Goal: Task Accomplishment & Management: Complete application form

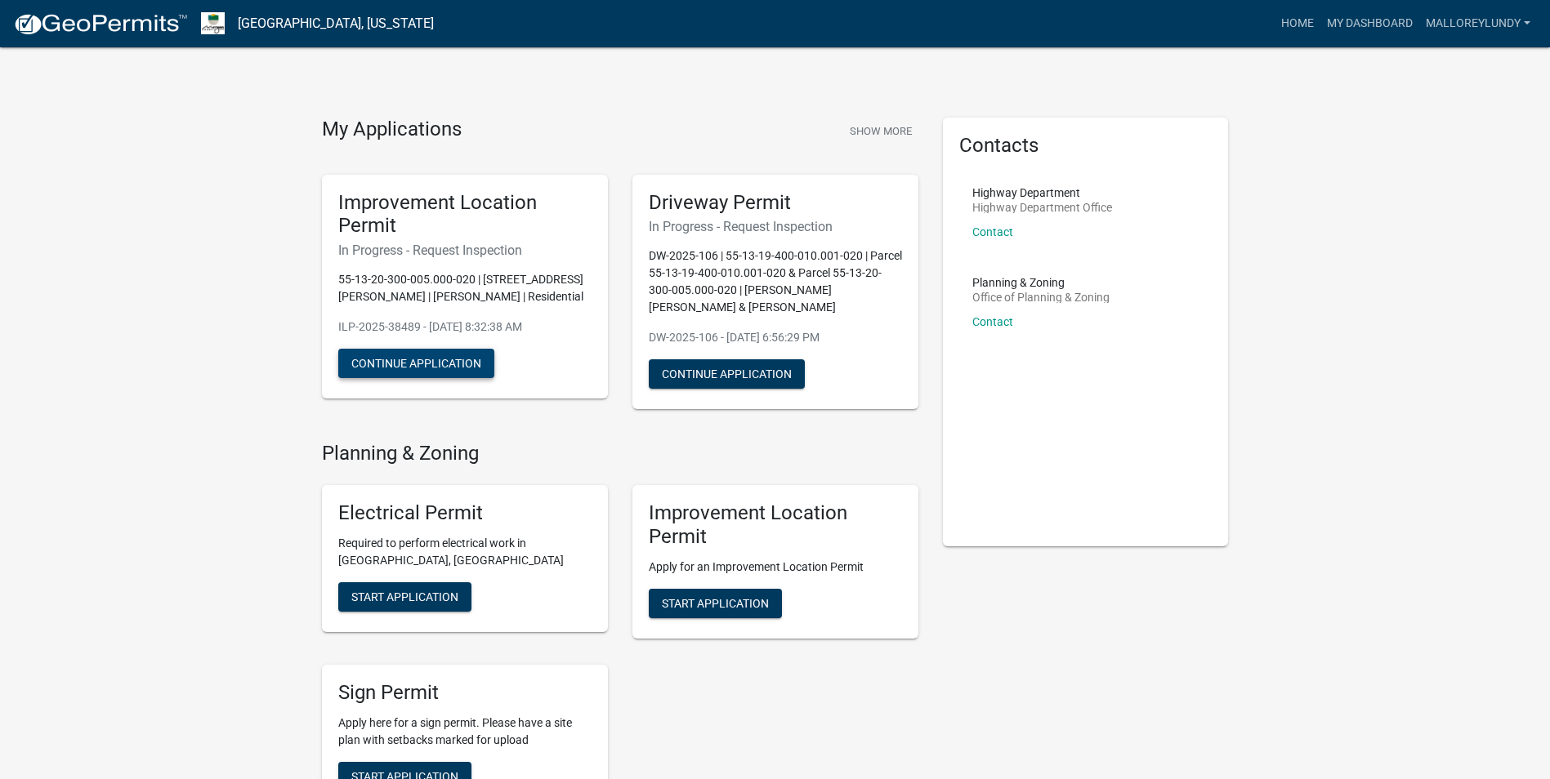
click at [454, 359] on button "Continue Application" at bounding box center [416, 363] width 156 height 29
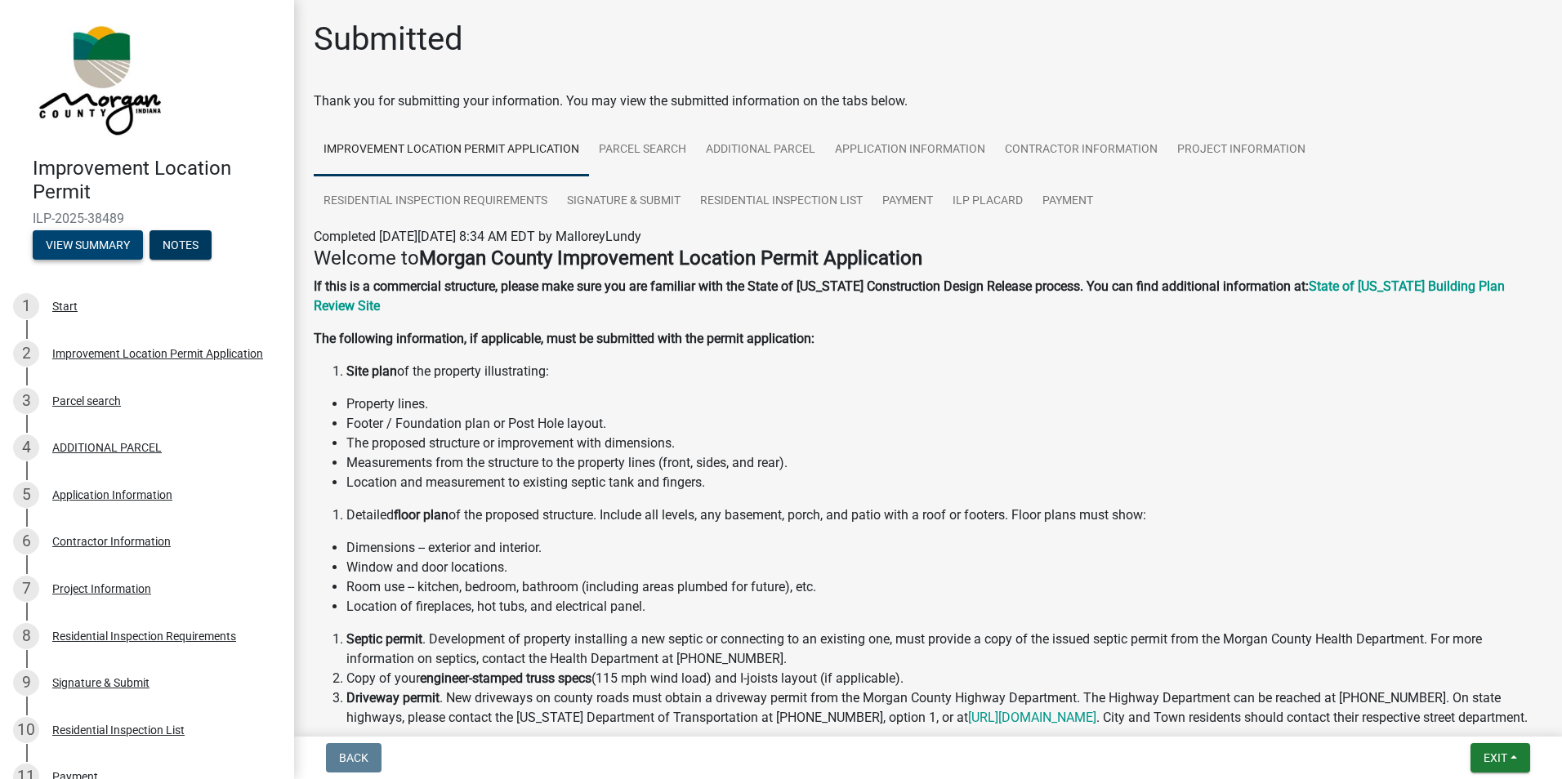
click at [96, 237] on button "View Summary" at bounding box center [88, 244] width 110 height 29
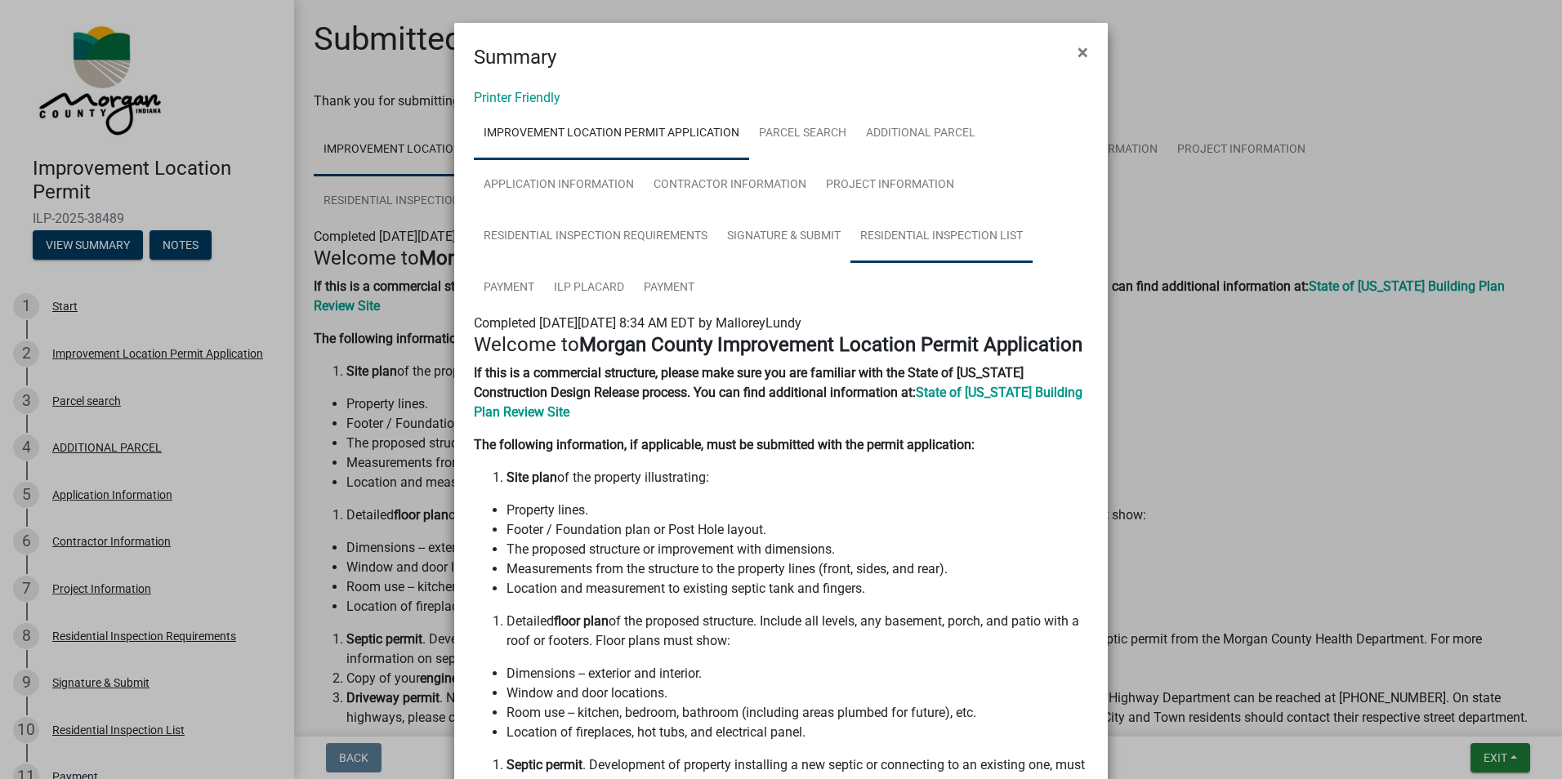
click at [876, 252] on link "Residential Inspection List" at bounding box center [942, 237] width 182 height 52
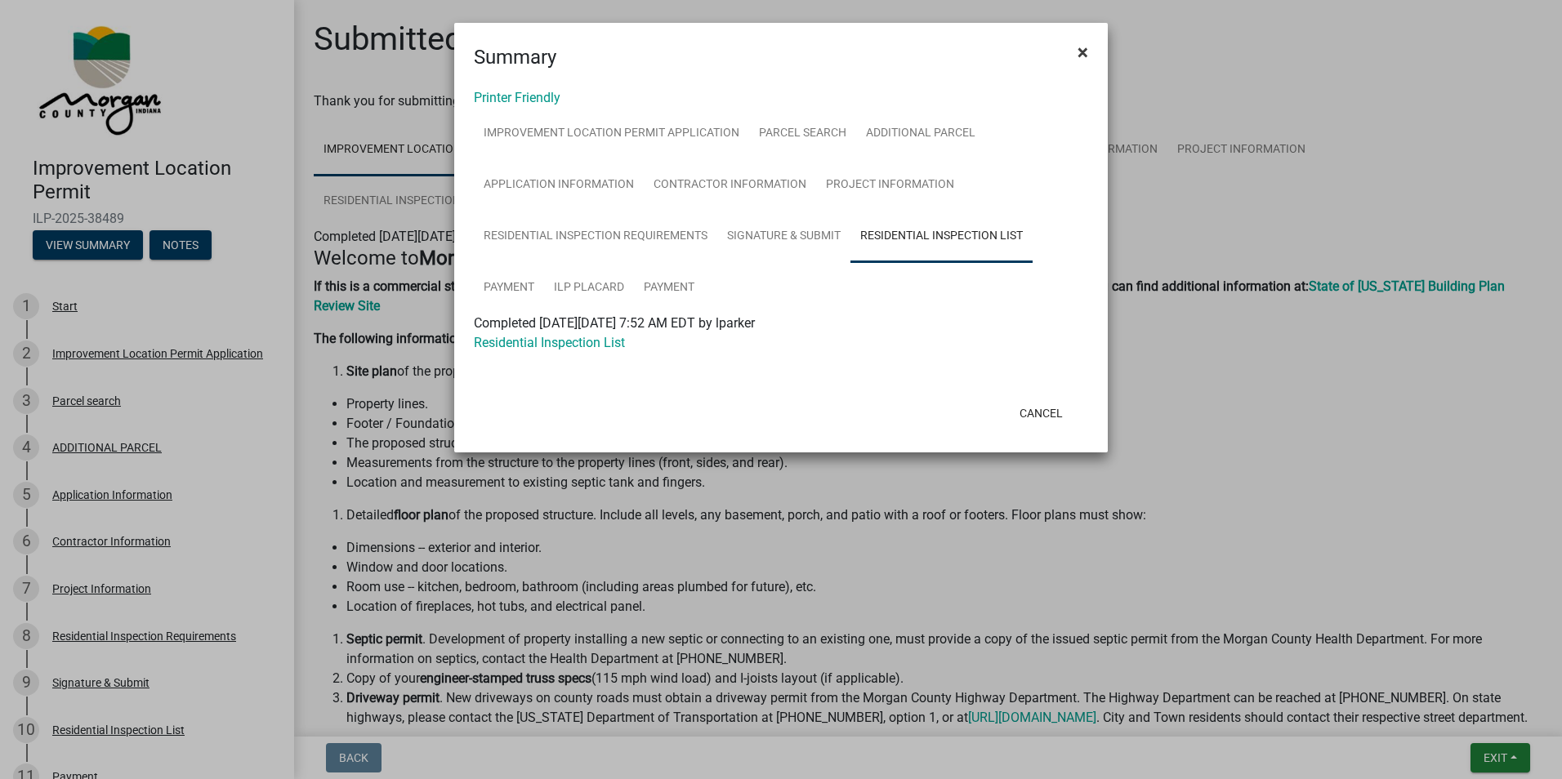
click at [1078, 49] on span "×" at bounding box center [1083, 52] width 11 height 23
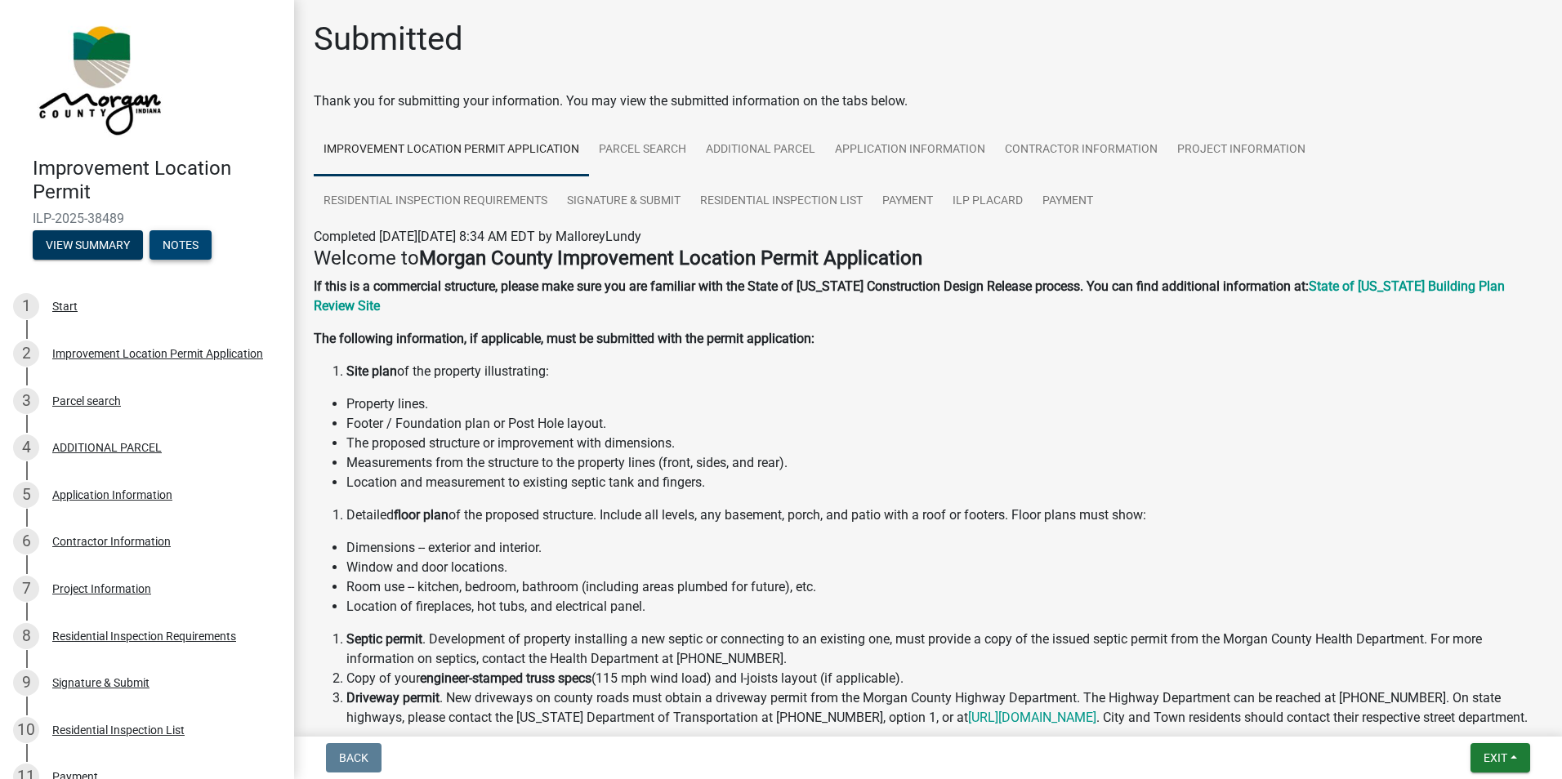
click at [193, 257] on button "Notes" at bounding box center [181, 244] width 62 height 29
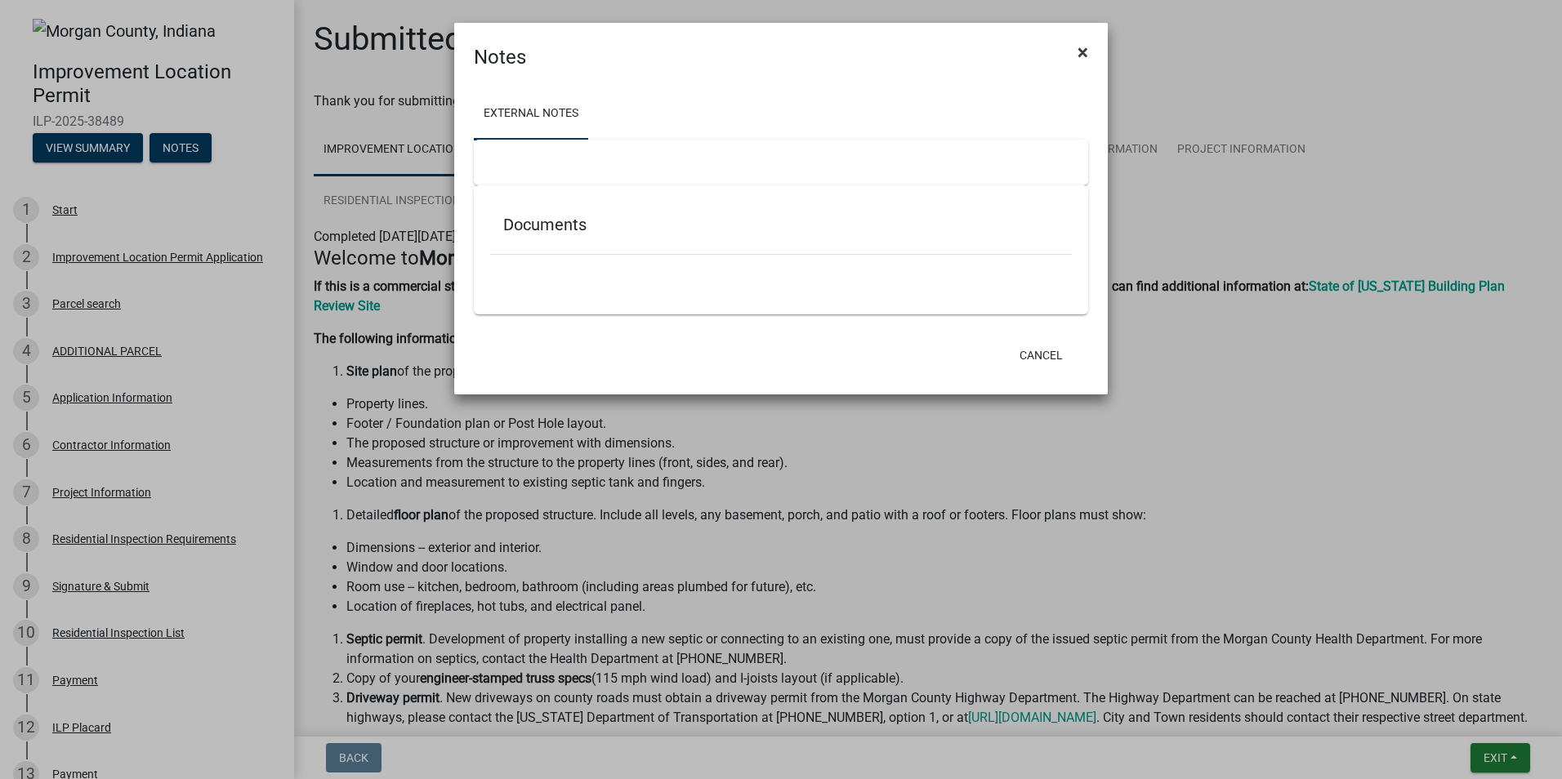
click at [1084, 59] on span "×" at bounding box center [1083, 52] width 11 height 23
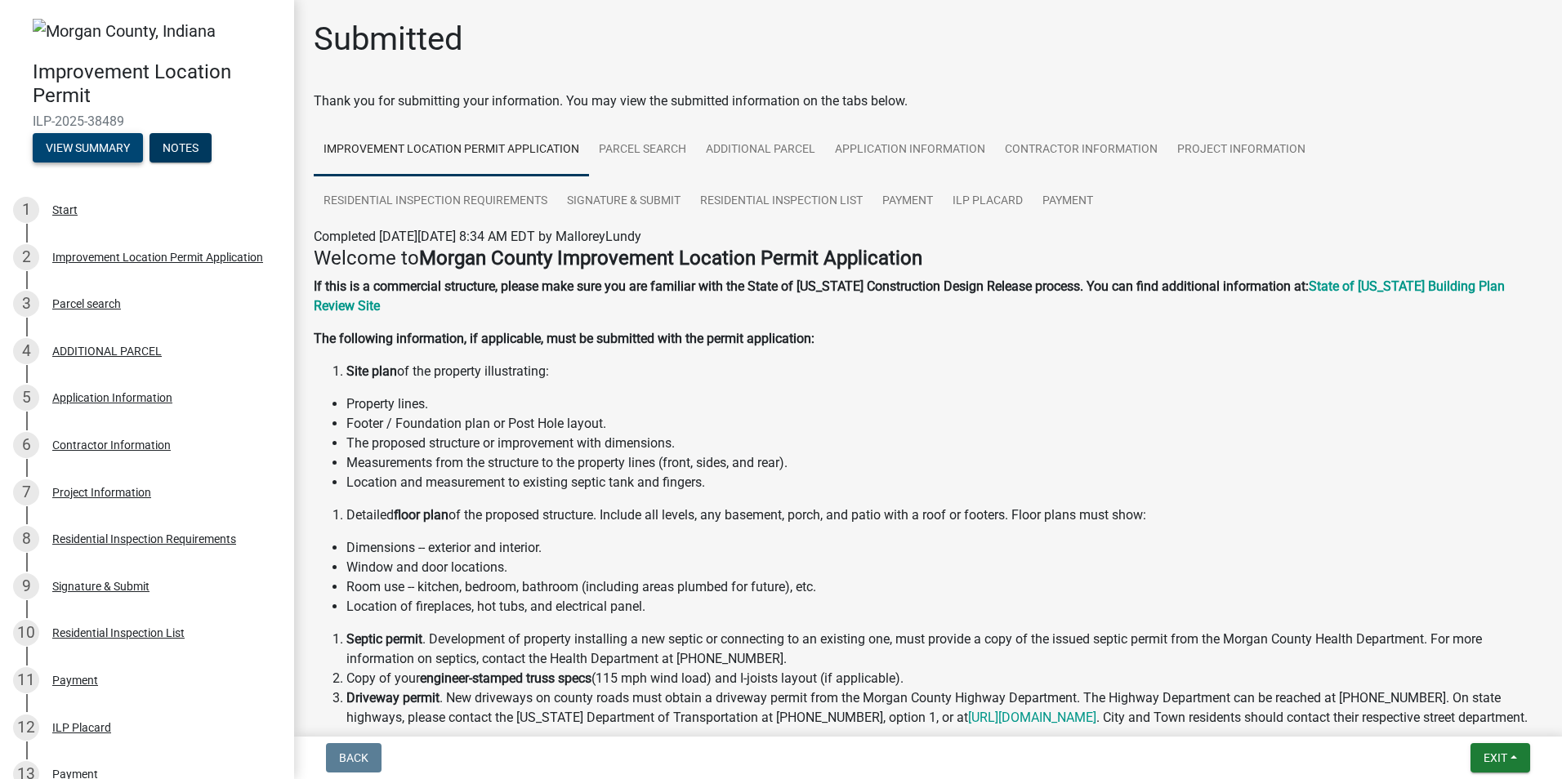
click at [117, 147] on button "View Summary" at bounding box center [88, 147] width 110 height 29
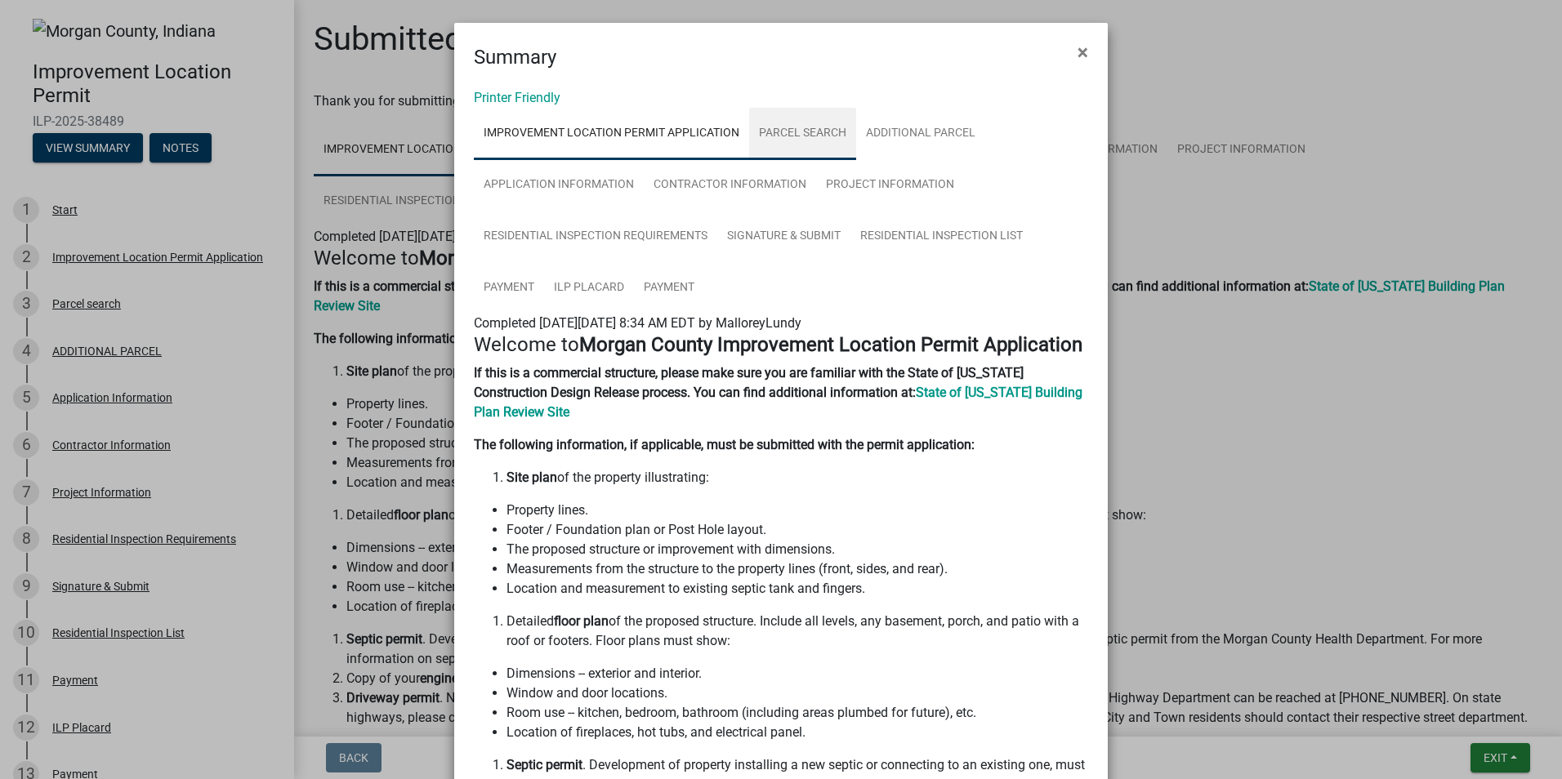
click at [800, 140] on link "Parcel search" at bounding box center [802, 134] width 107 height 52
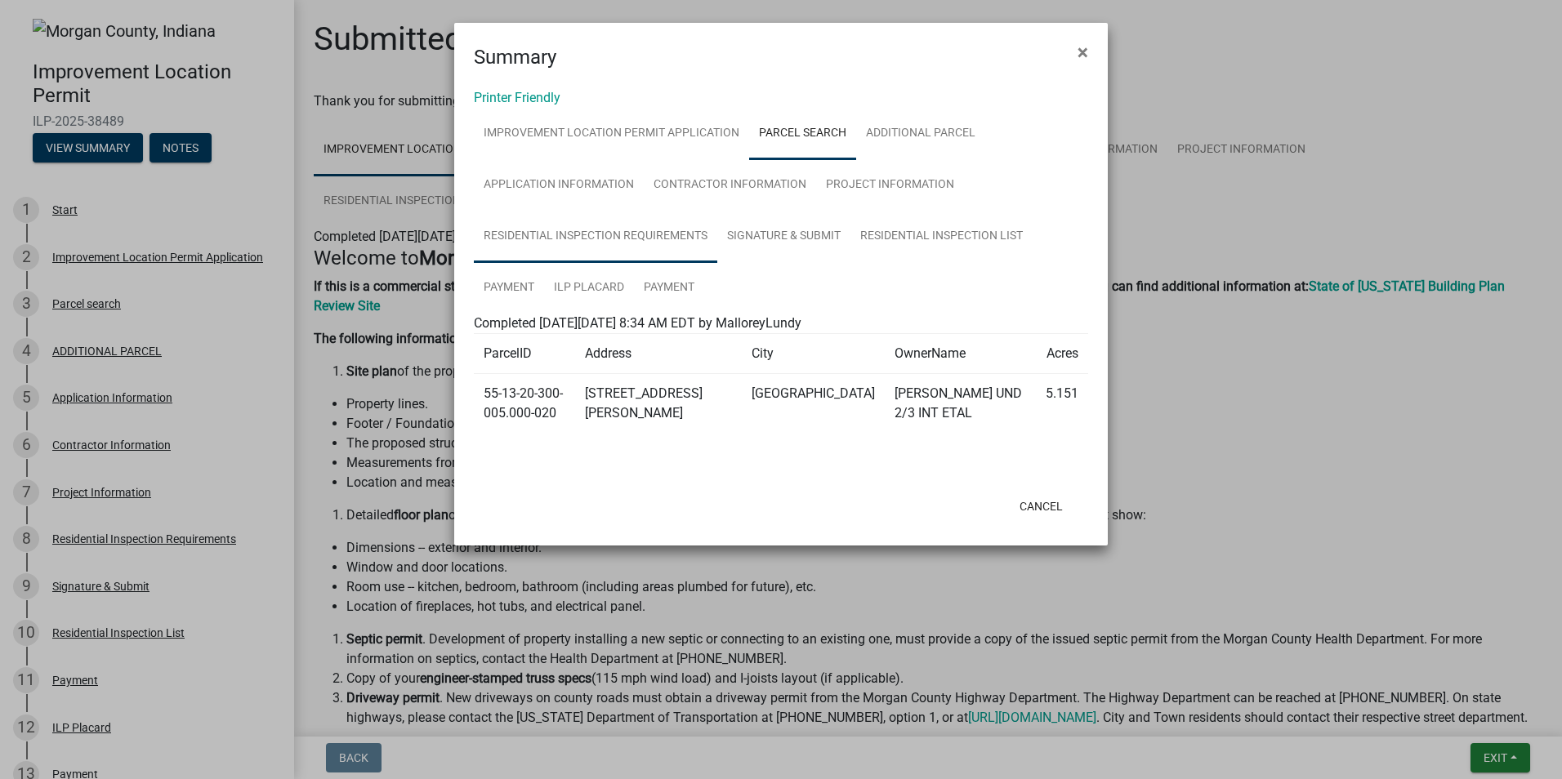
click at [624, 252] on link "Residential Inspection Requirements" at bounding box center [595, 237] width 243 height 52
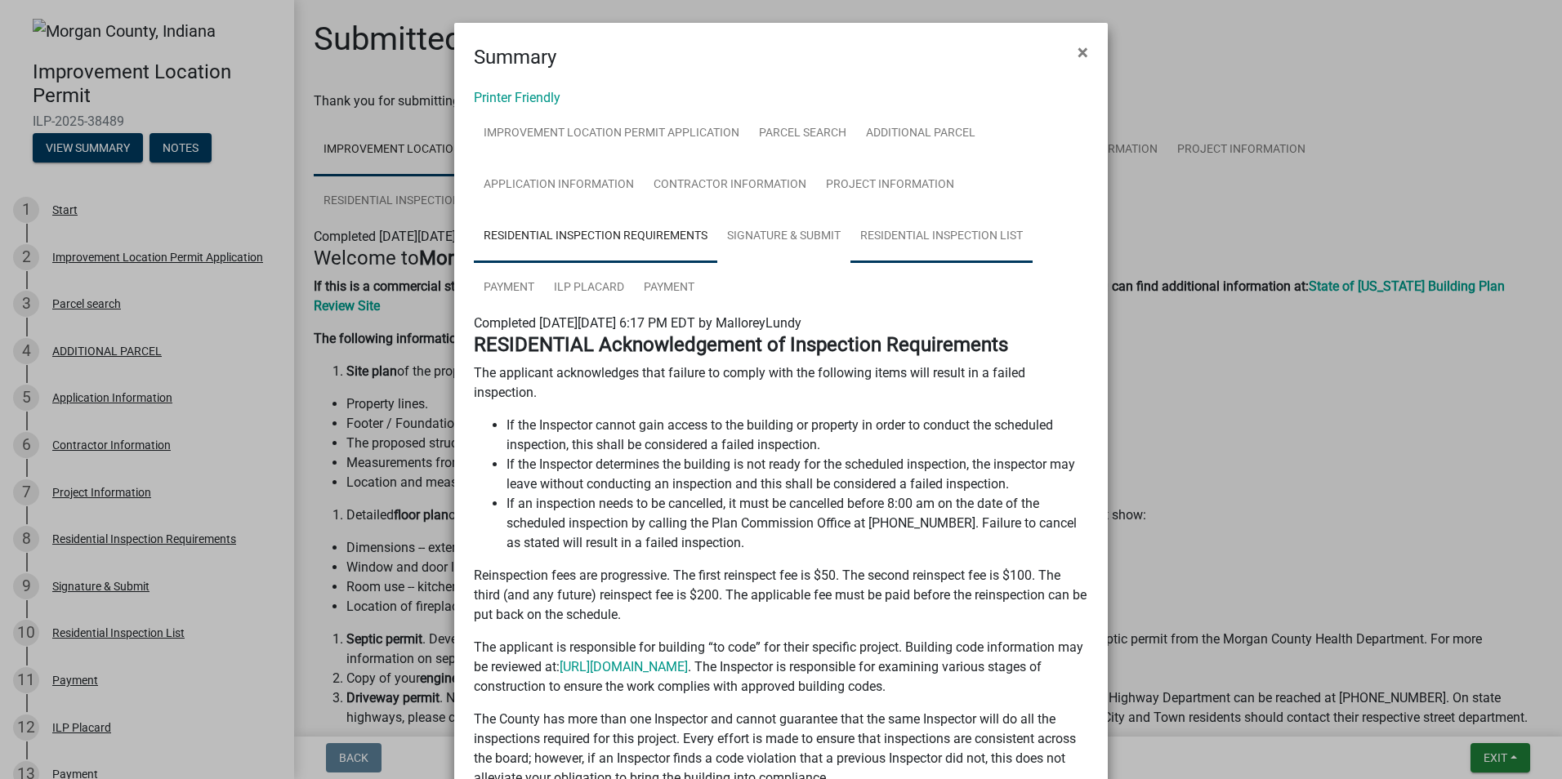
click at [905, 243] on link "Residential Inspection List" at bounding box center [942, 237] width 182 height 52
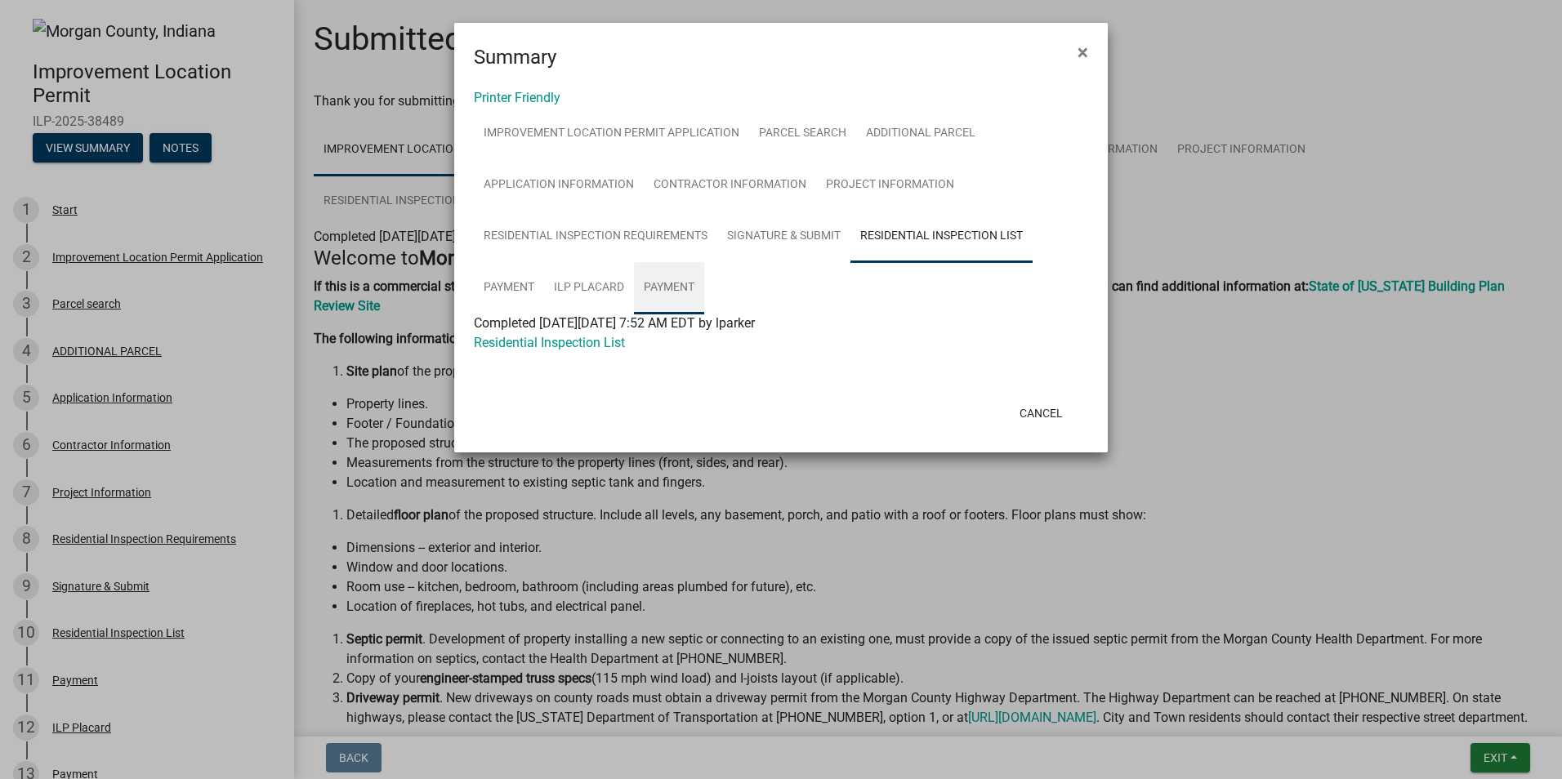
click at [657, 286] on link "Payment" at bounding box center [669, 288] width 70 height 52
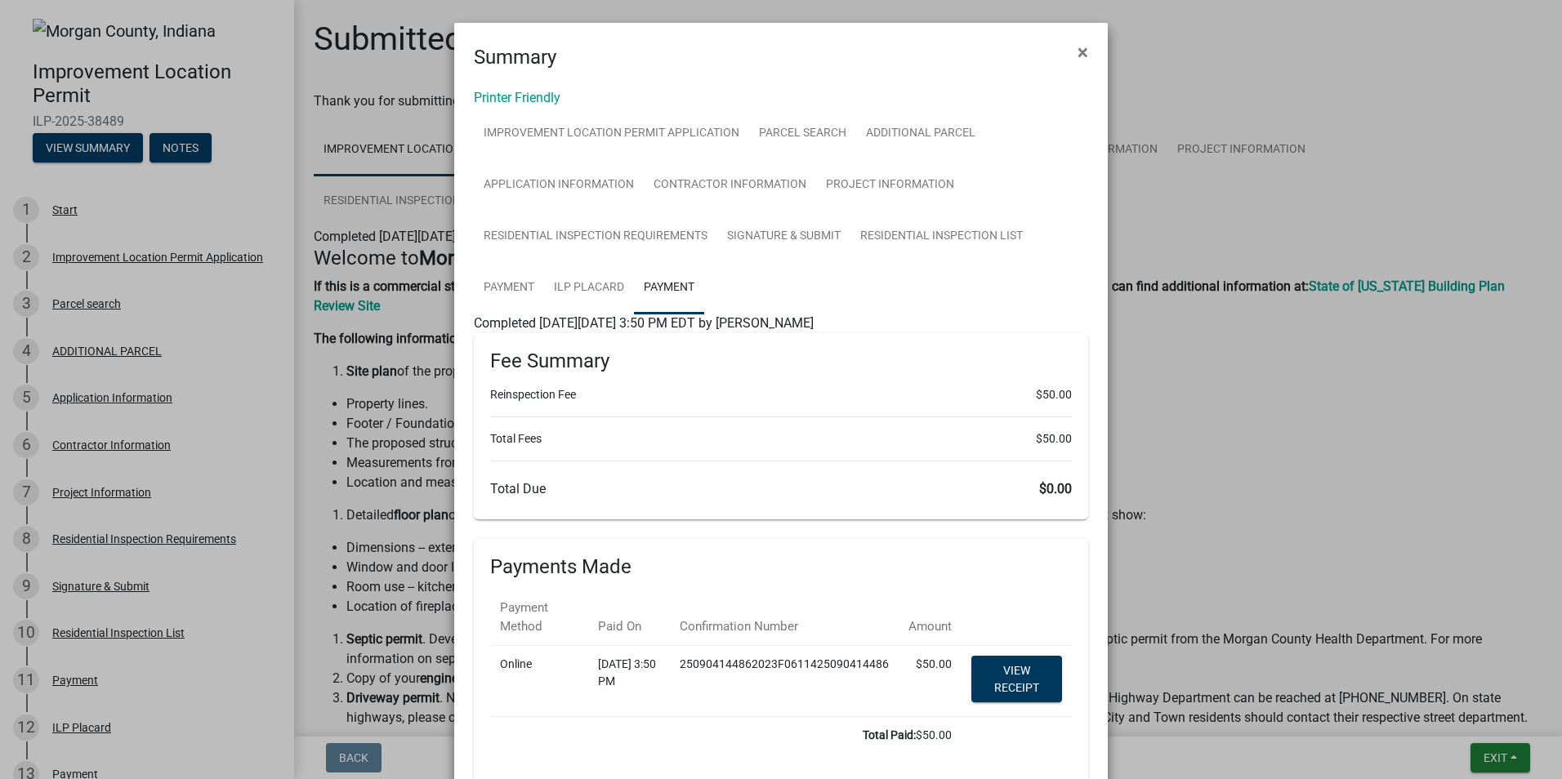
scroll to position [127, 0]
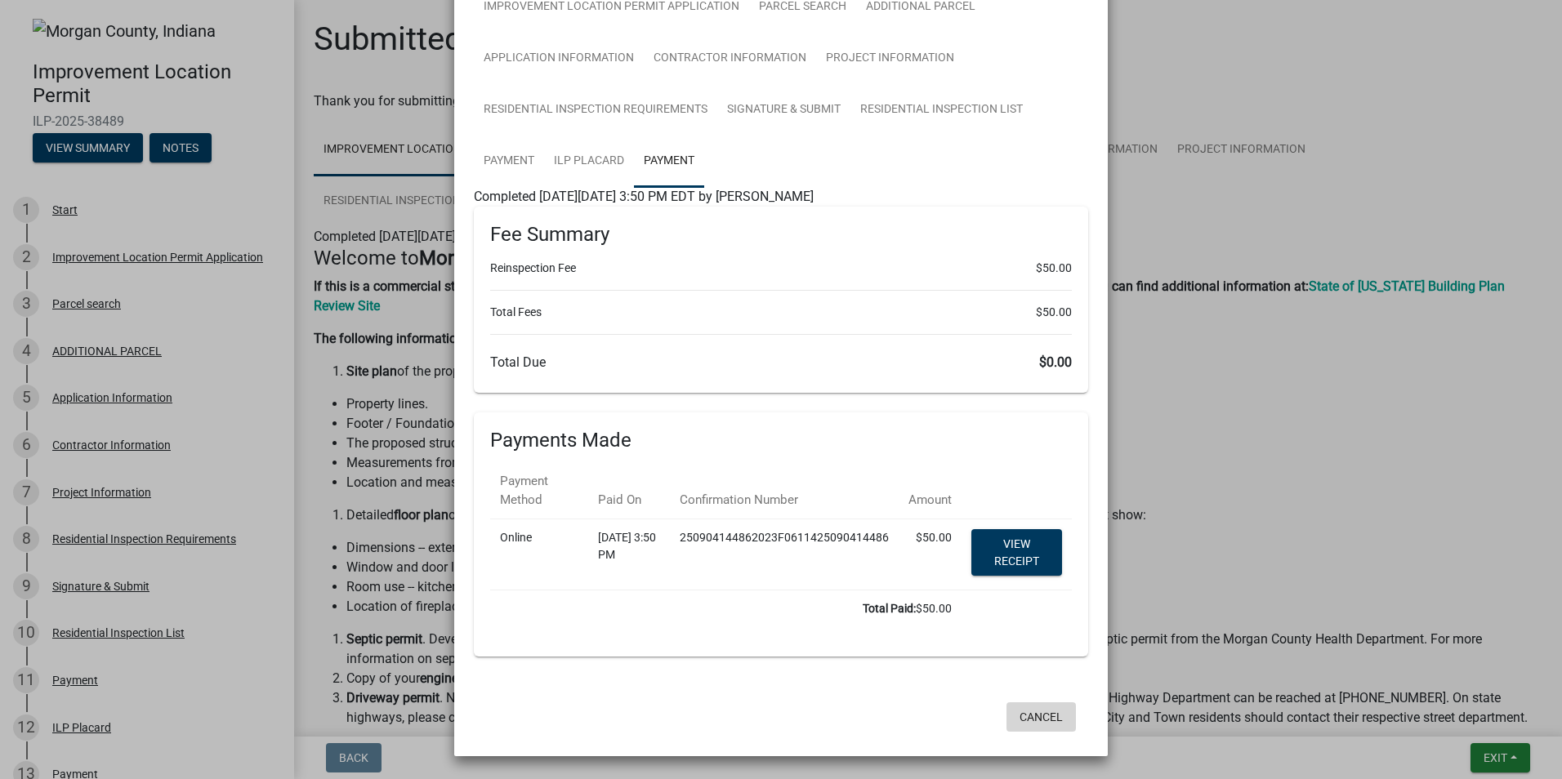
click at [1035, 714] on button "Cancel" at bounding box center [1041, 717] width 69 height 29
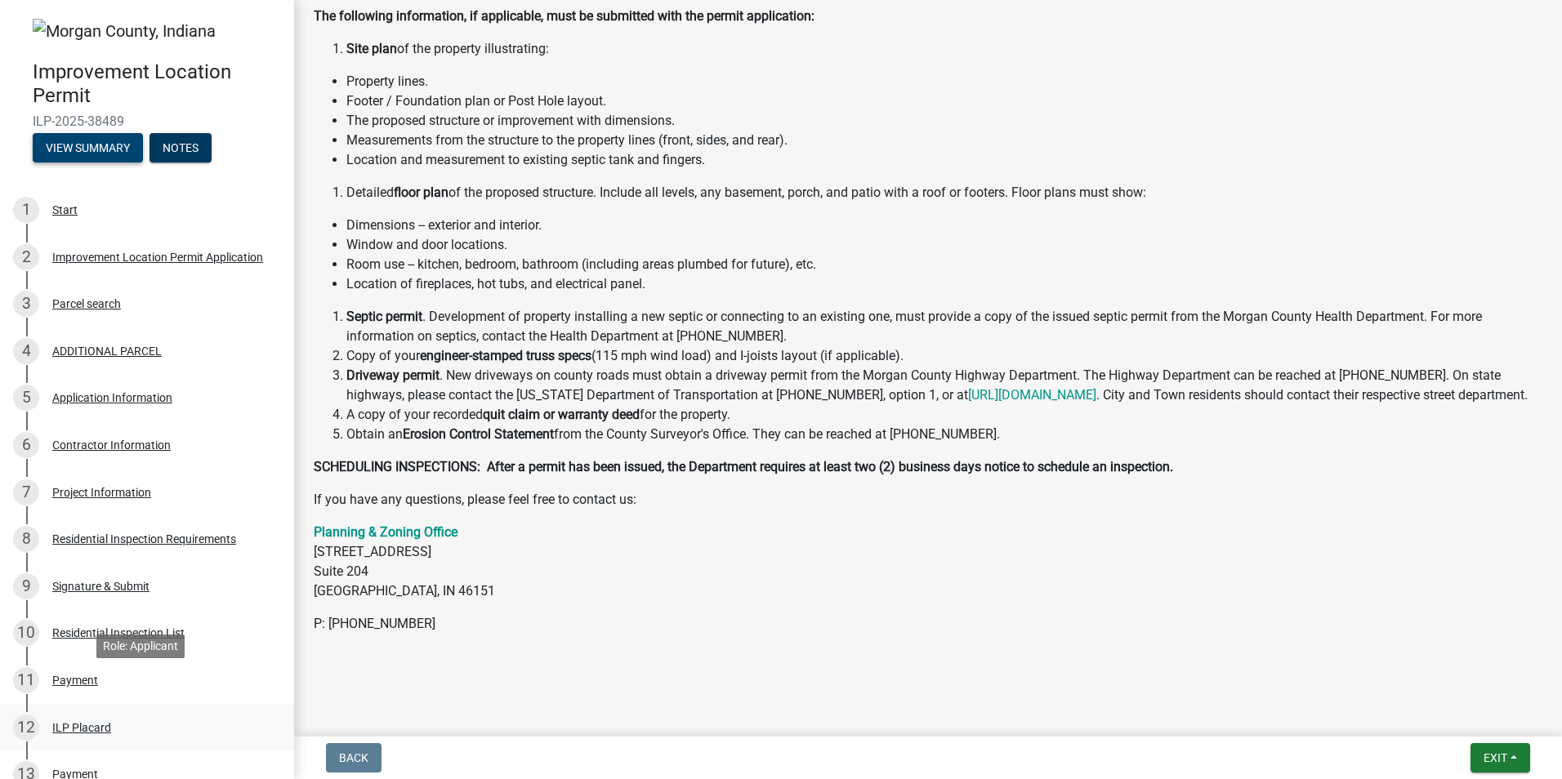
scroll to position [255, 0]
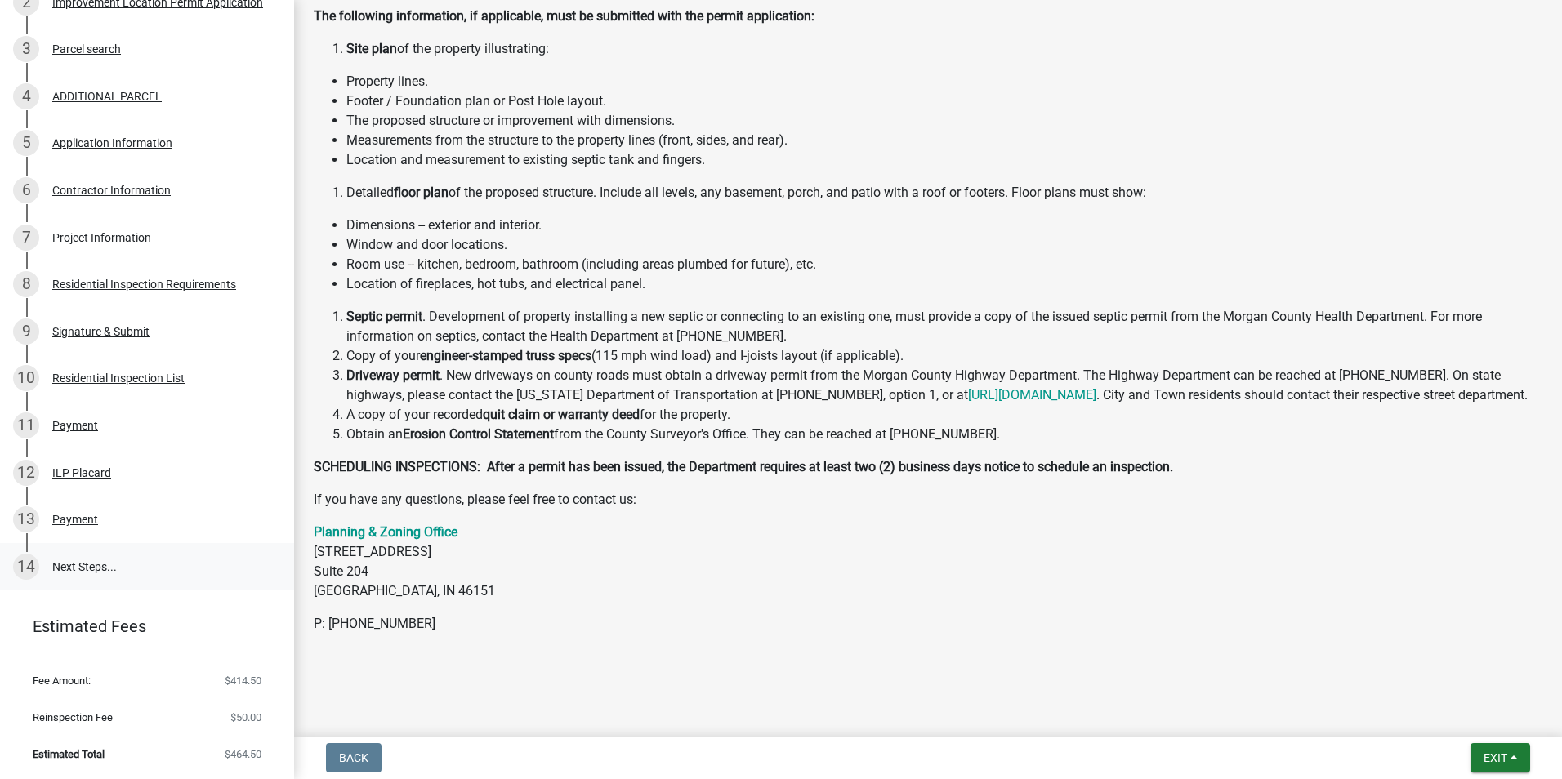
click at [109, 572] on link "14 Next Steps..." at bounding box center [147, 566] width 294 height 47
click at [81, 562] on link "14 Next Steps..." at bounding box center [147, 566] width 294 height 47
click at [25, 564] on div "14" at bounding box center [26, 567] width 26 height 26
click at [118, 531] on div "13 Payment" at bounding box center [140, 520] width 255 height 26
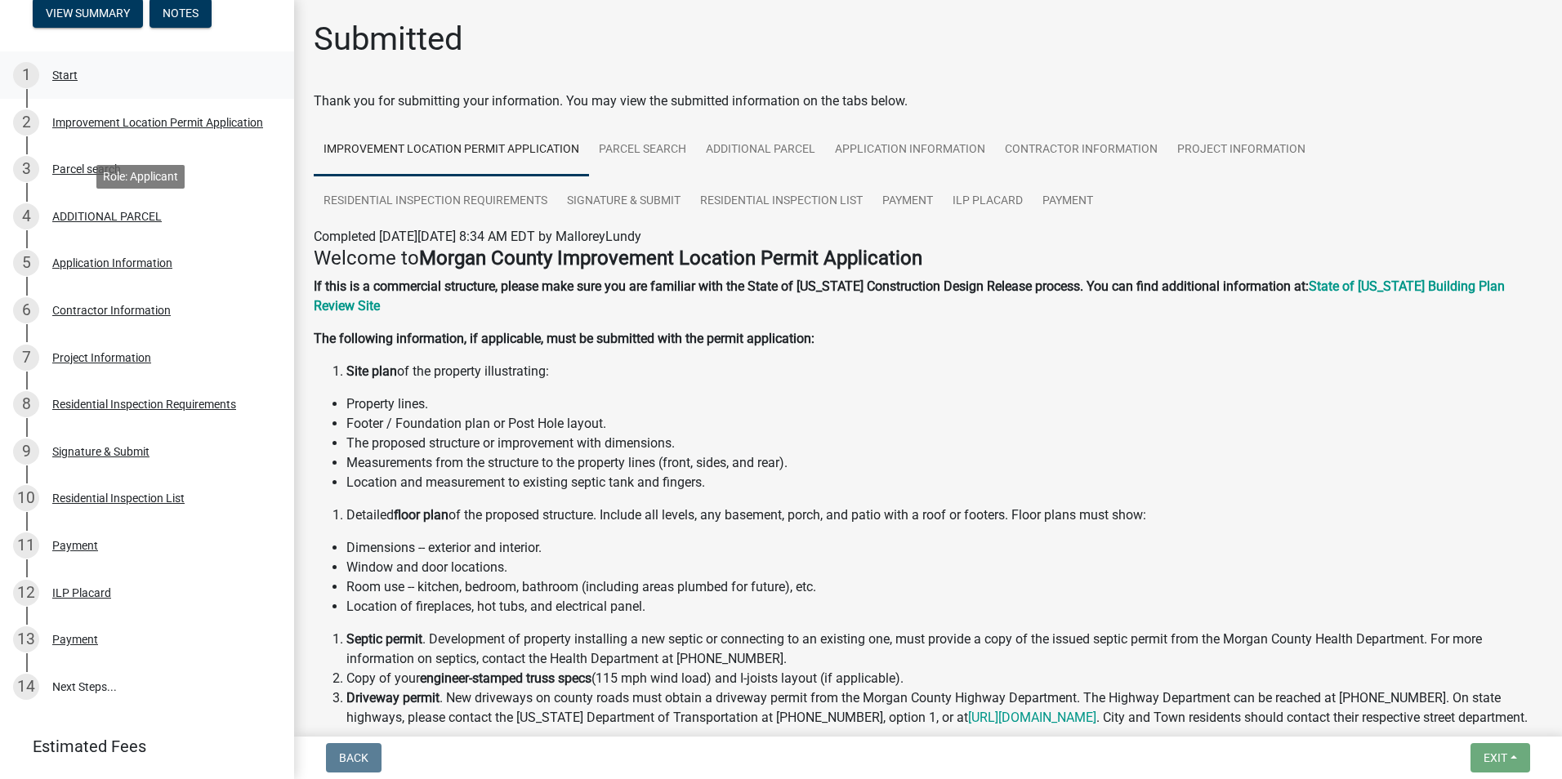
scroll to position [0, 0]
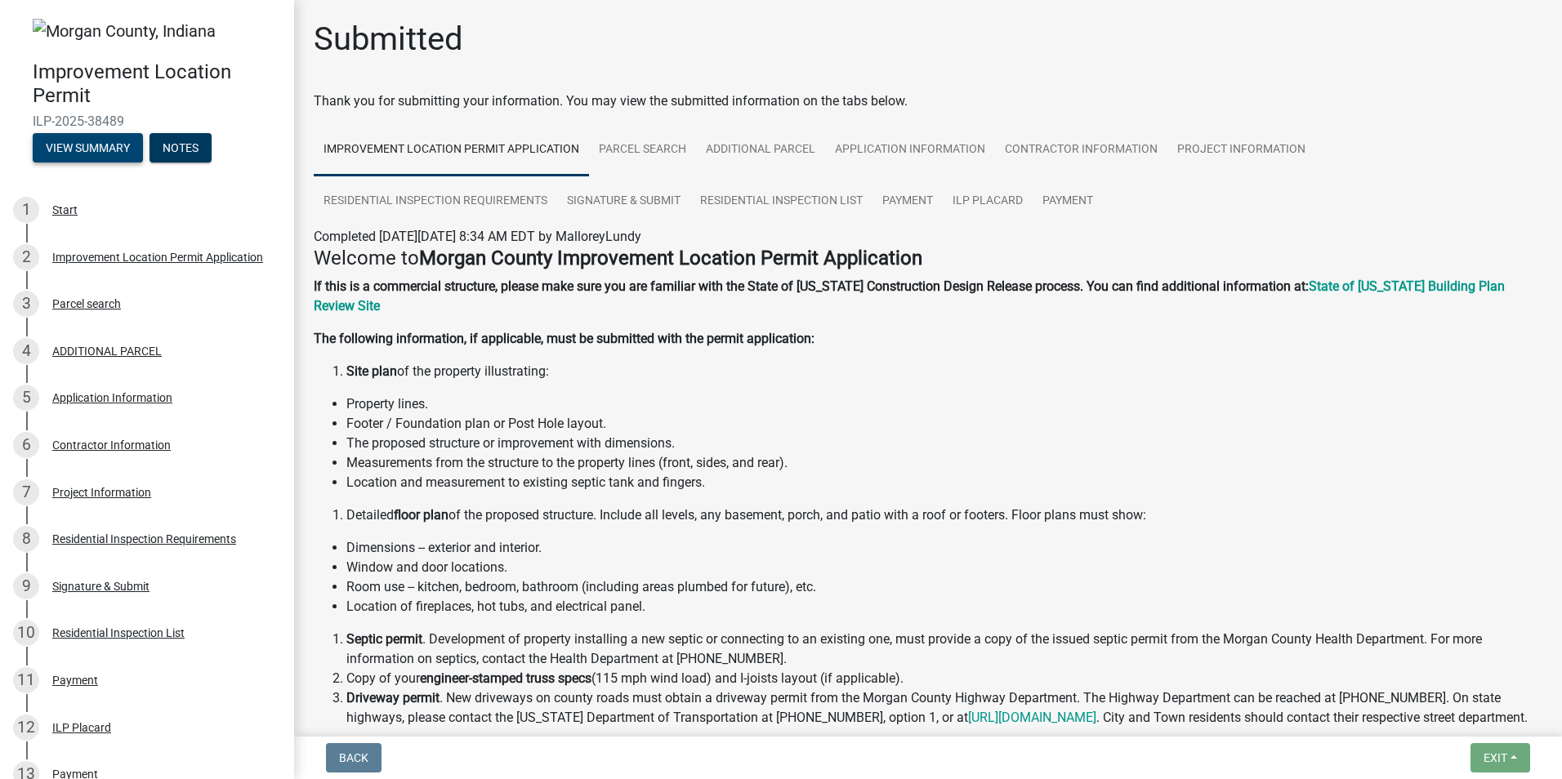
click at [120, 145] on button "View Summary" at bounding box center [88, 147] width 110 height 29
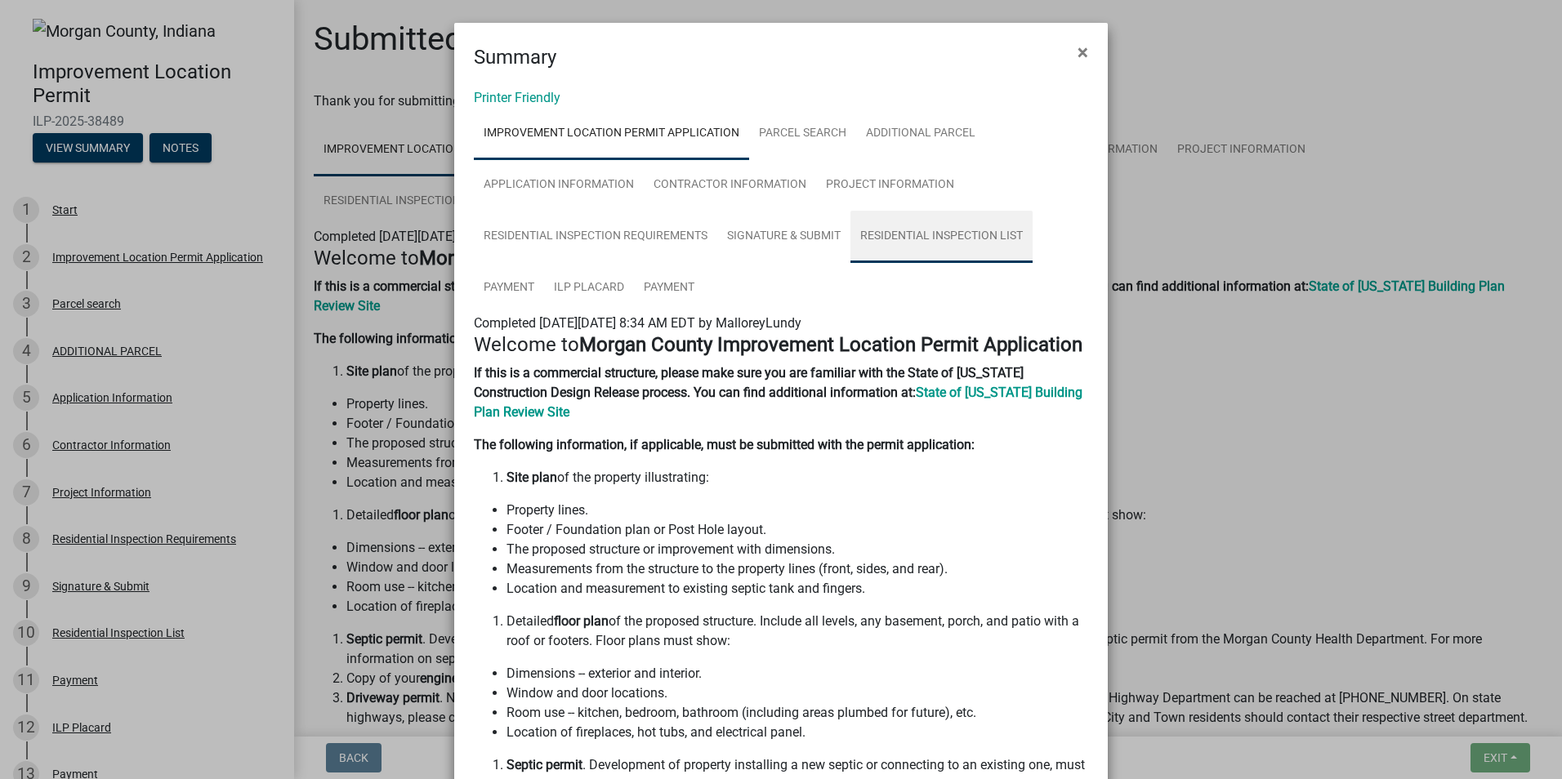
click at [988, 228] on link "Residential Inspection List" at bounding box center [942, 237] width 182 height 52
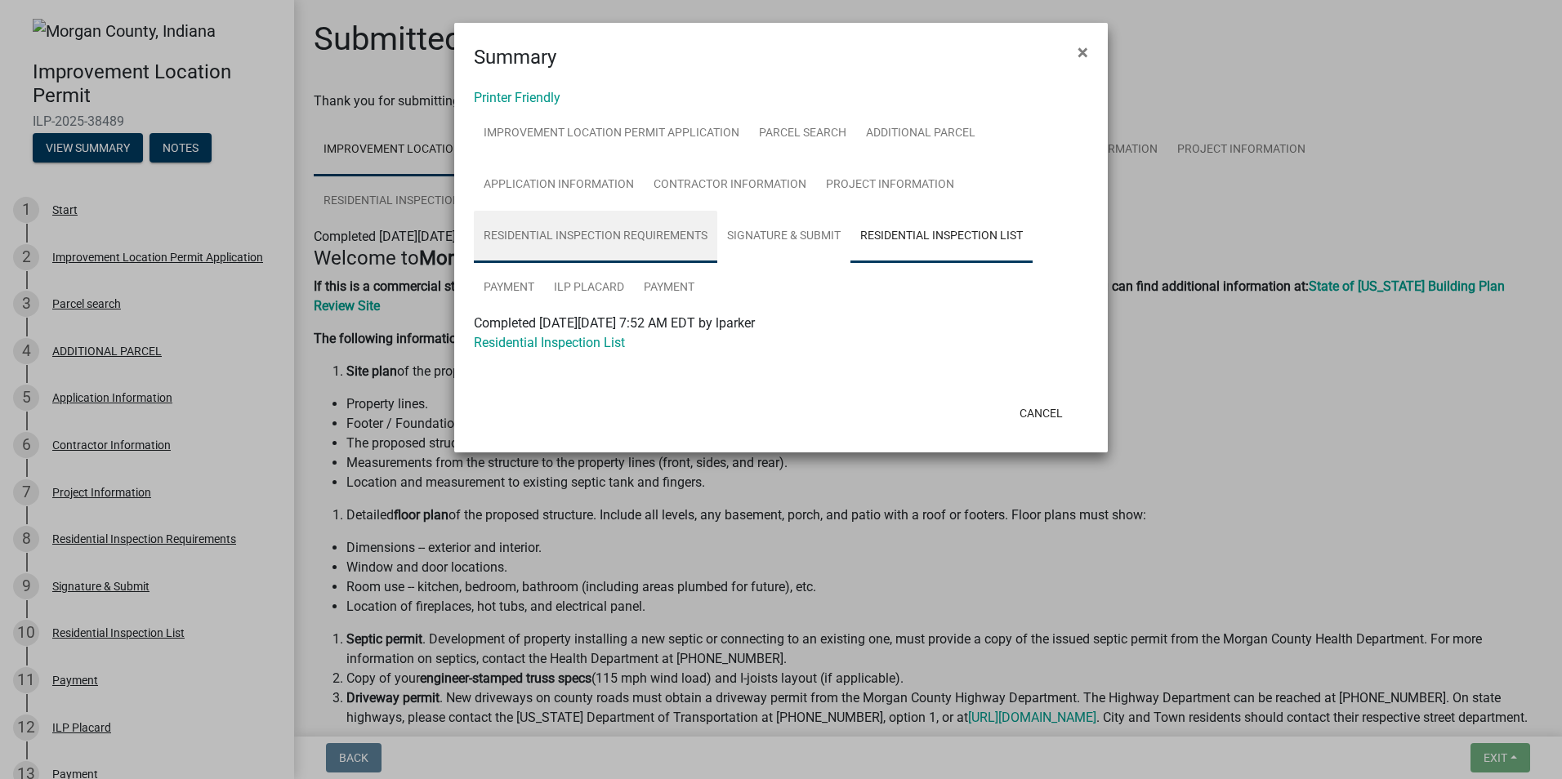
click at [593, 243] on link "Residential Inspection Requirements" at bounding box center [595, 237] width 243 height 52
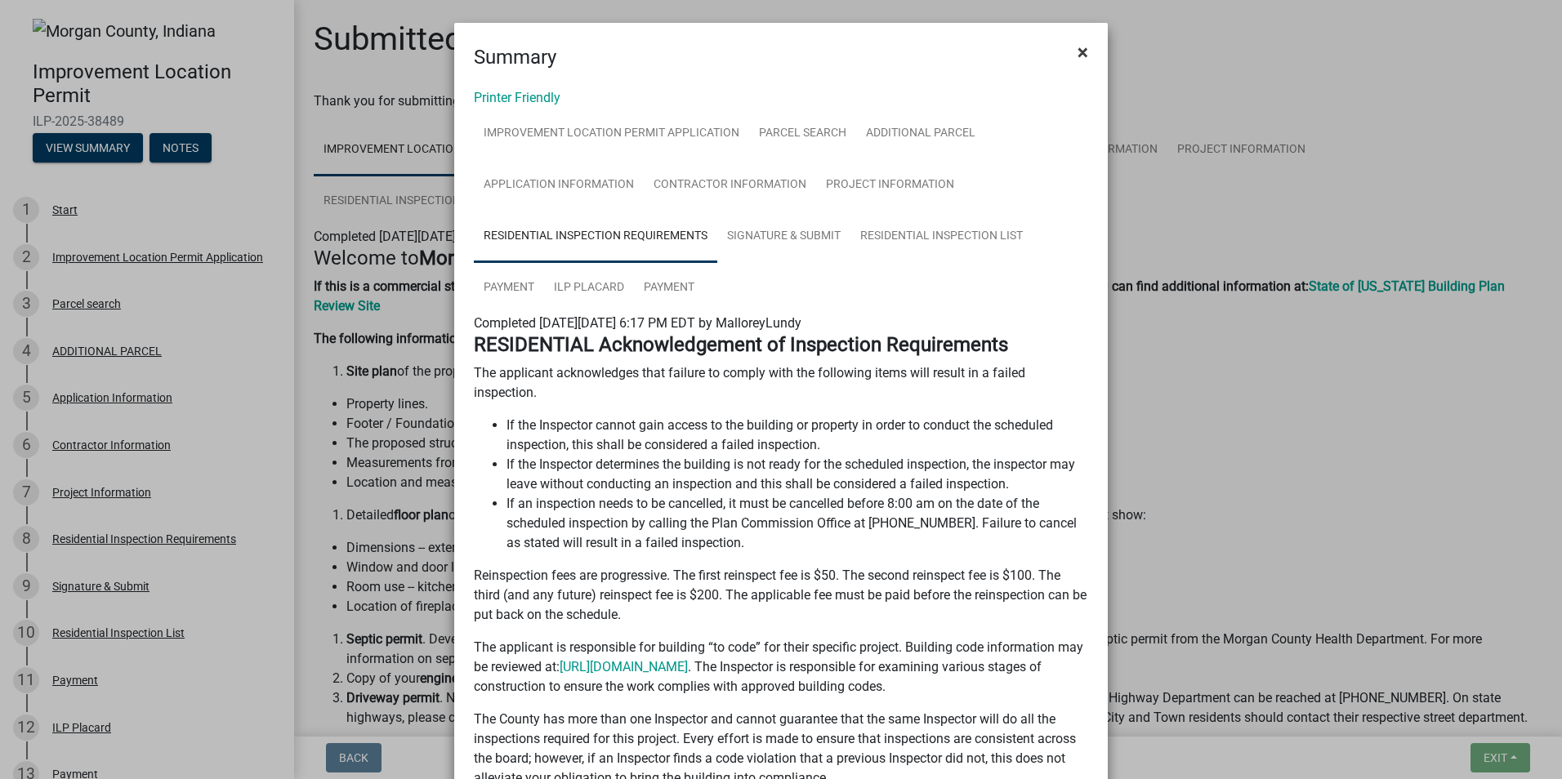
click at [1078, 50] on span "×" at bounding box center [1083, 52] width 11 height 23
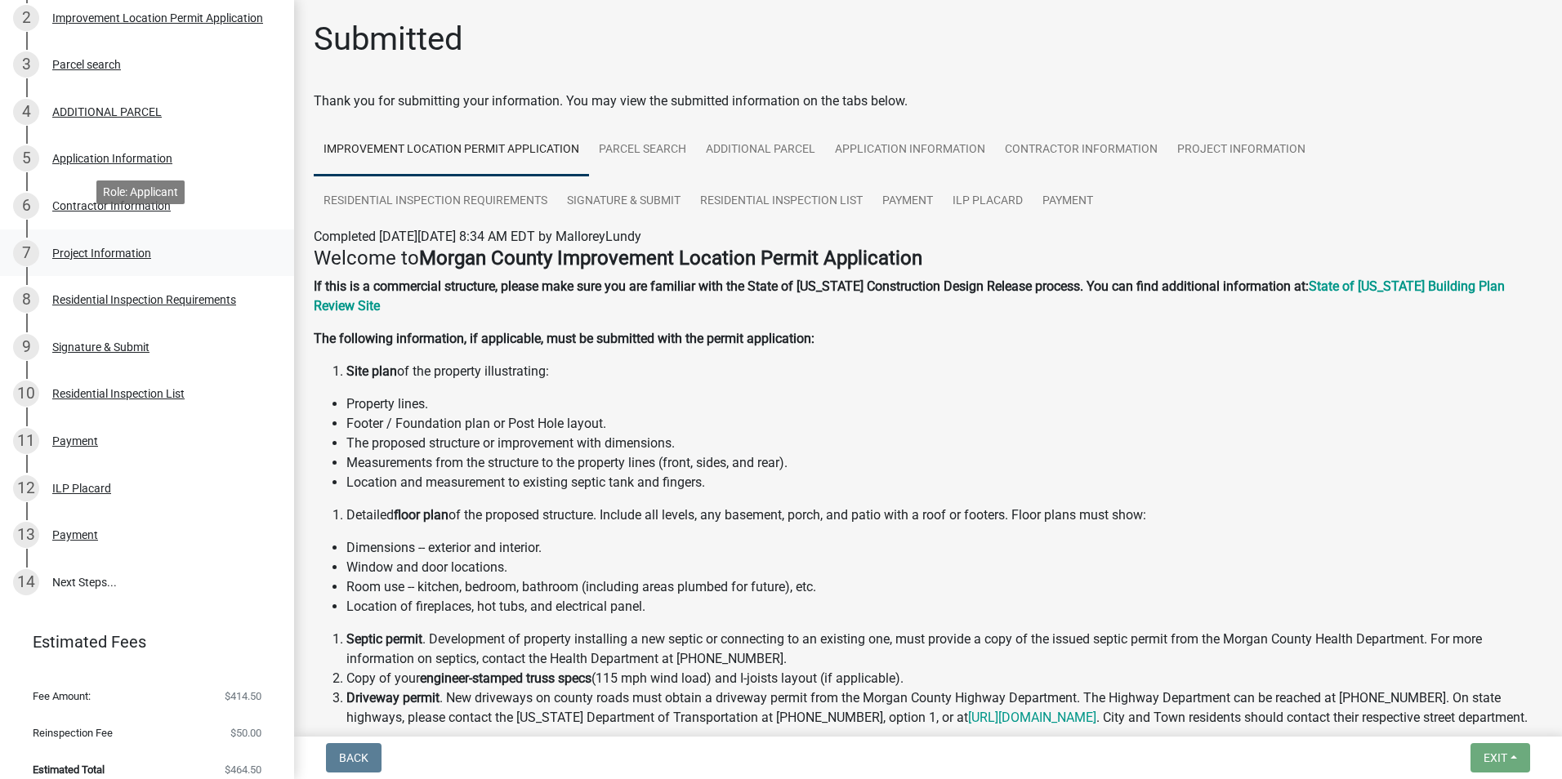
scroll to position [255, 0]
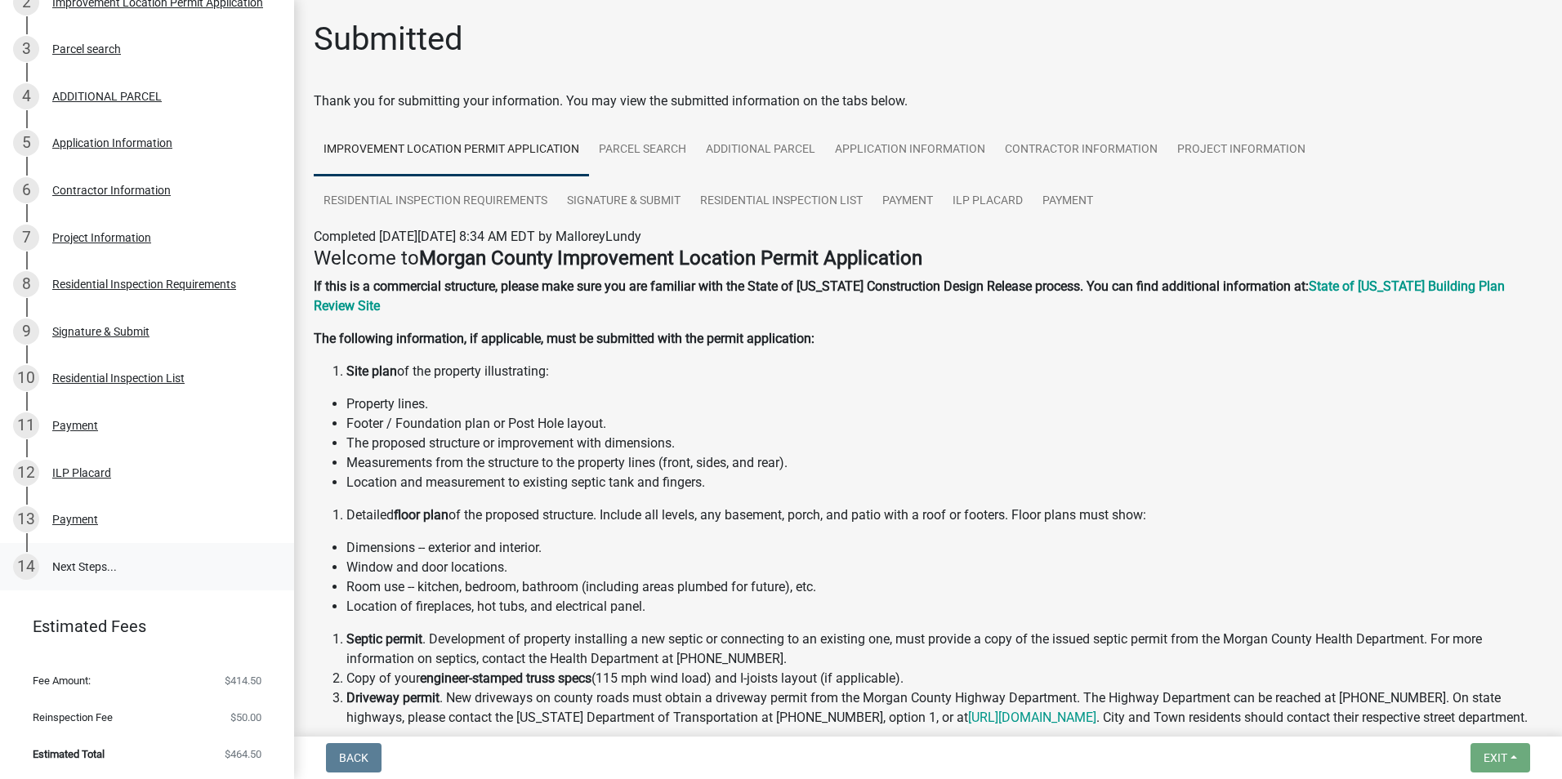
click at [117, 557] on link "14 Next Steps..." at bounding box center [147, 566] width 294 height 47
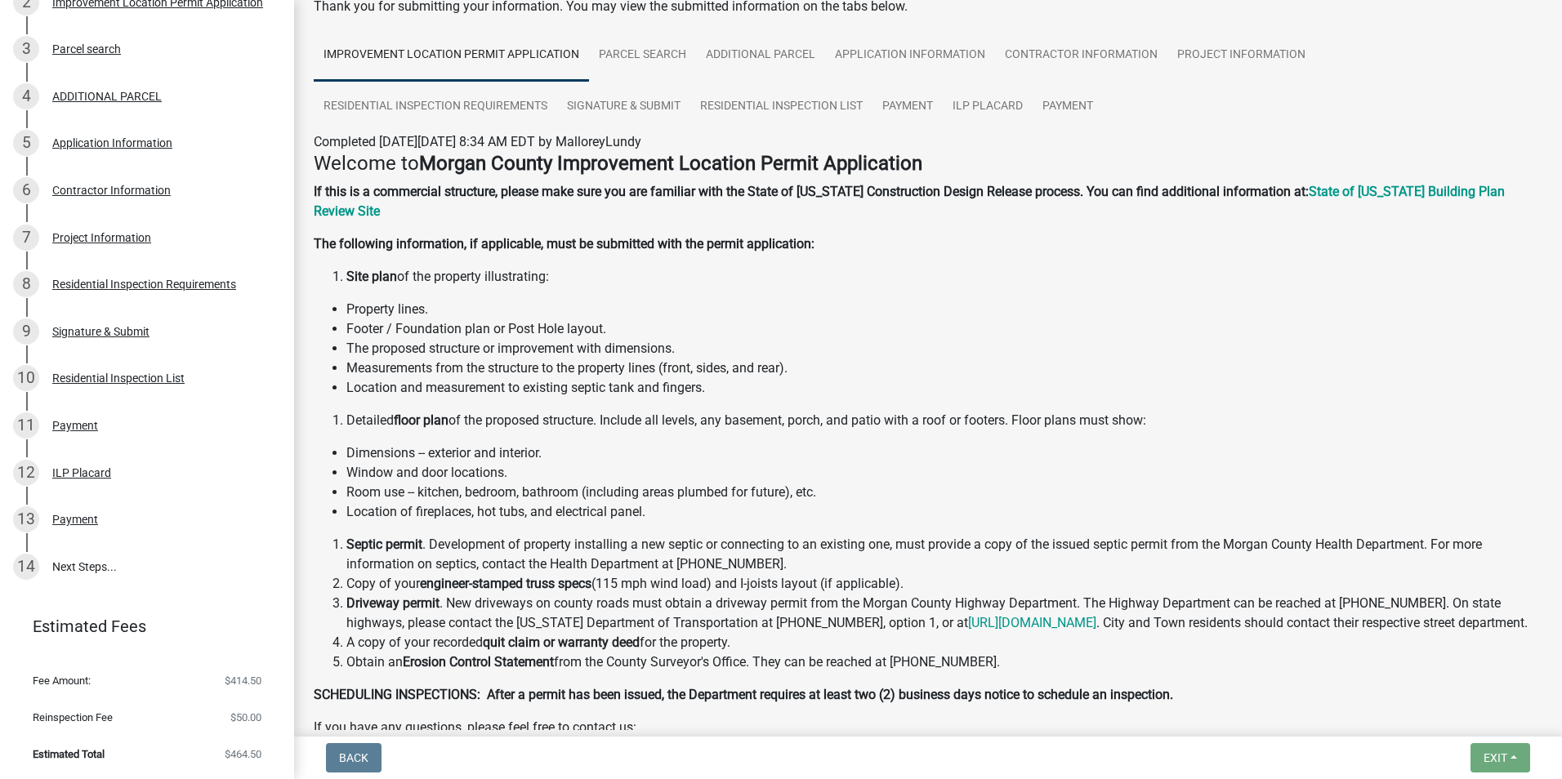
scroll to position [342, 0]
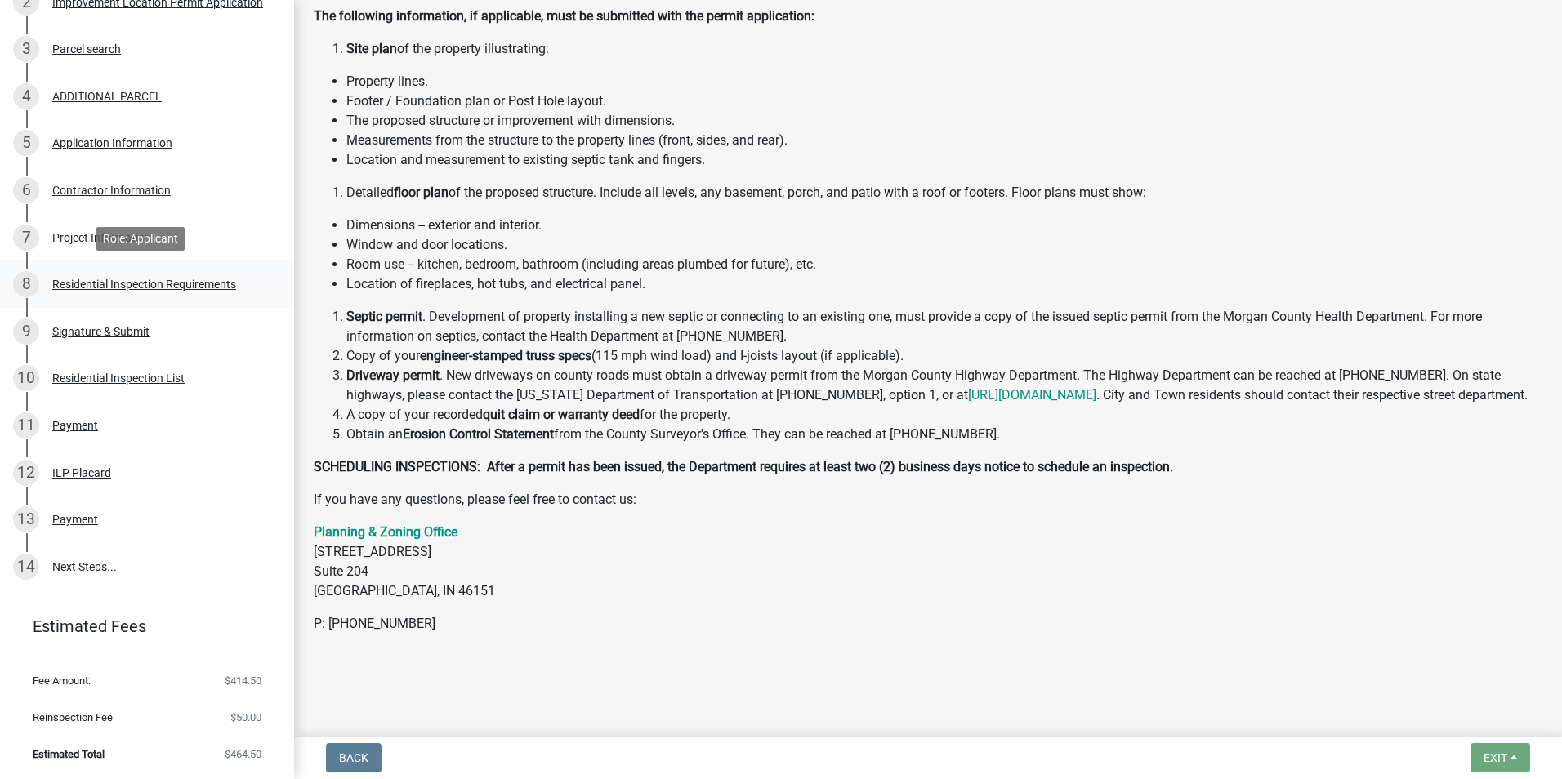
click at [207, 288] on div "Residential Inspection Requirements" at bounding box center [144, 284] width 184 height 11
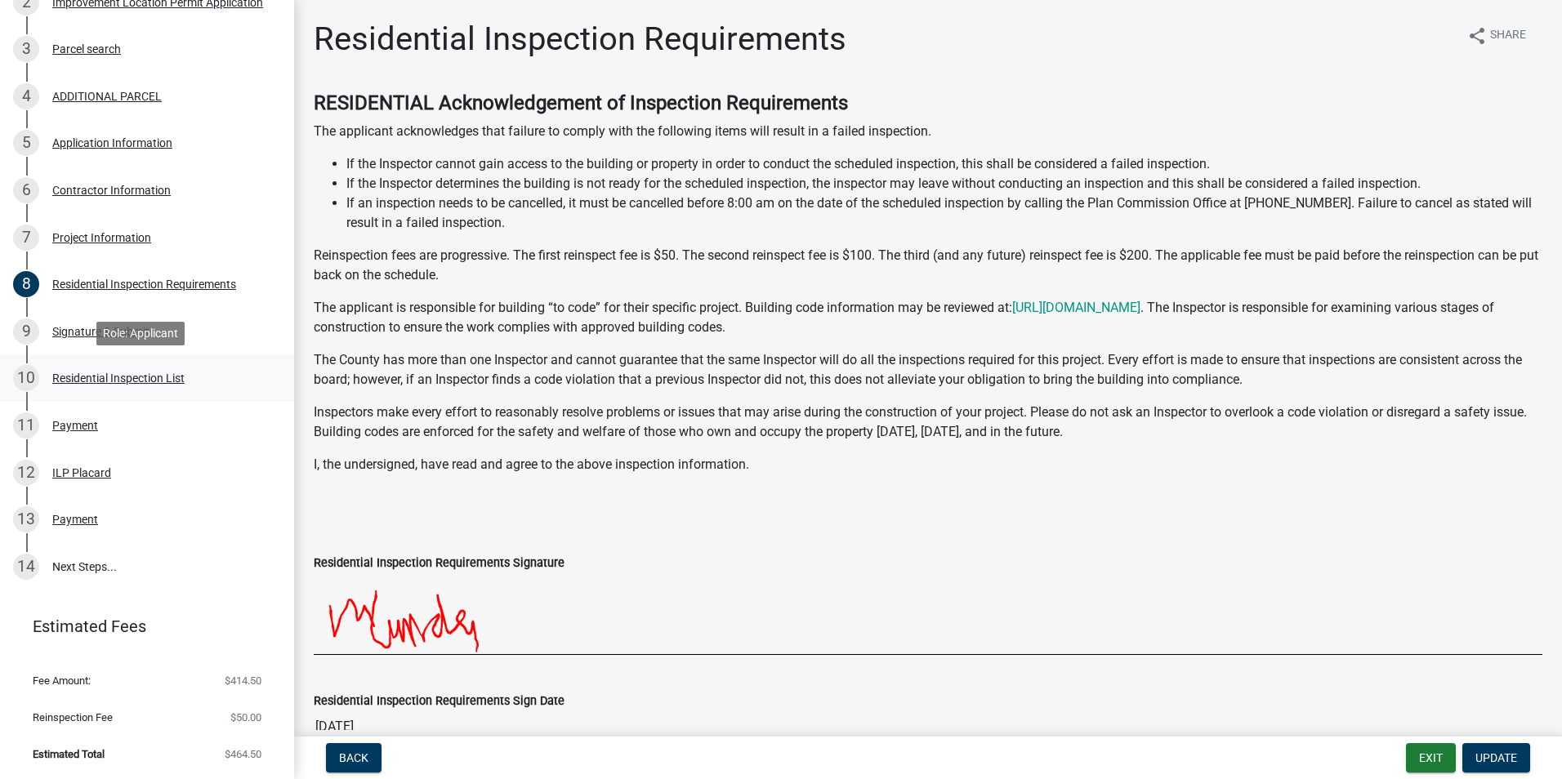
click at [150, 375] on div "Residential Inspection List" at bounding box center [118, 378] width 132 height 11
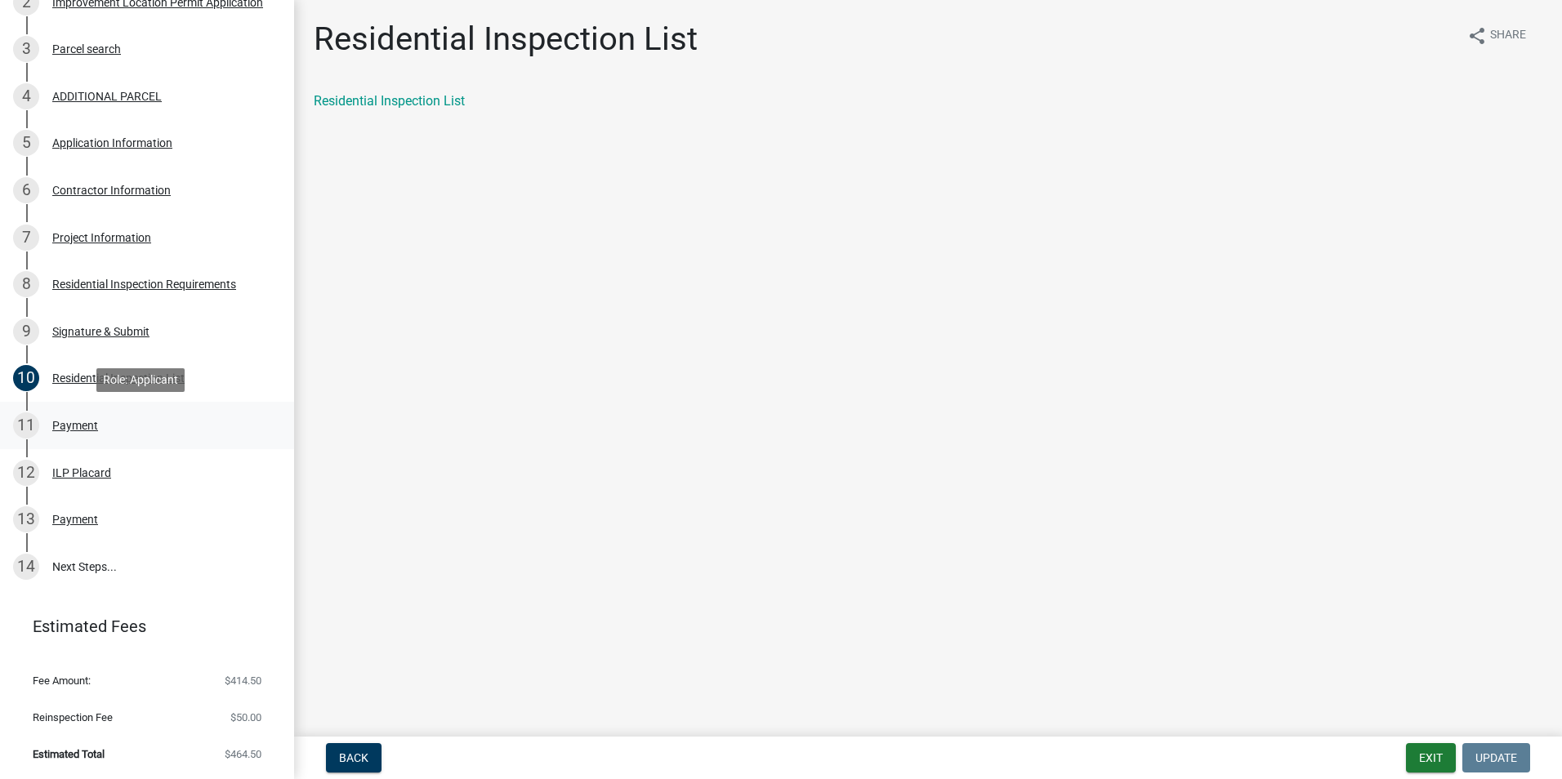
click at [81, 424] on div "Payment" at bounding box center [75, 425] width 46 height 11
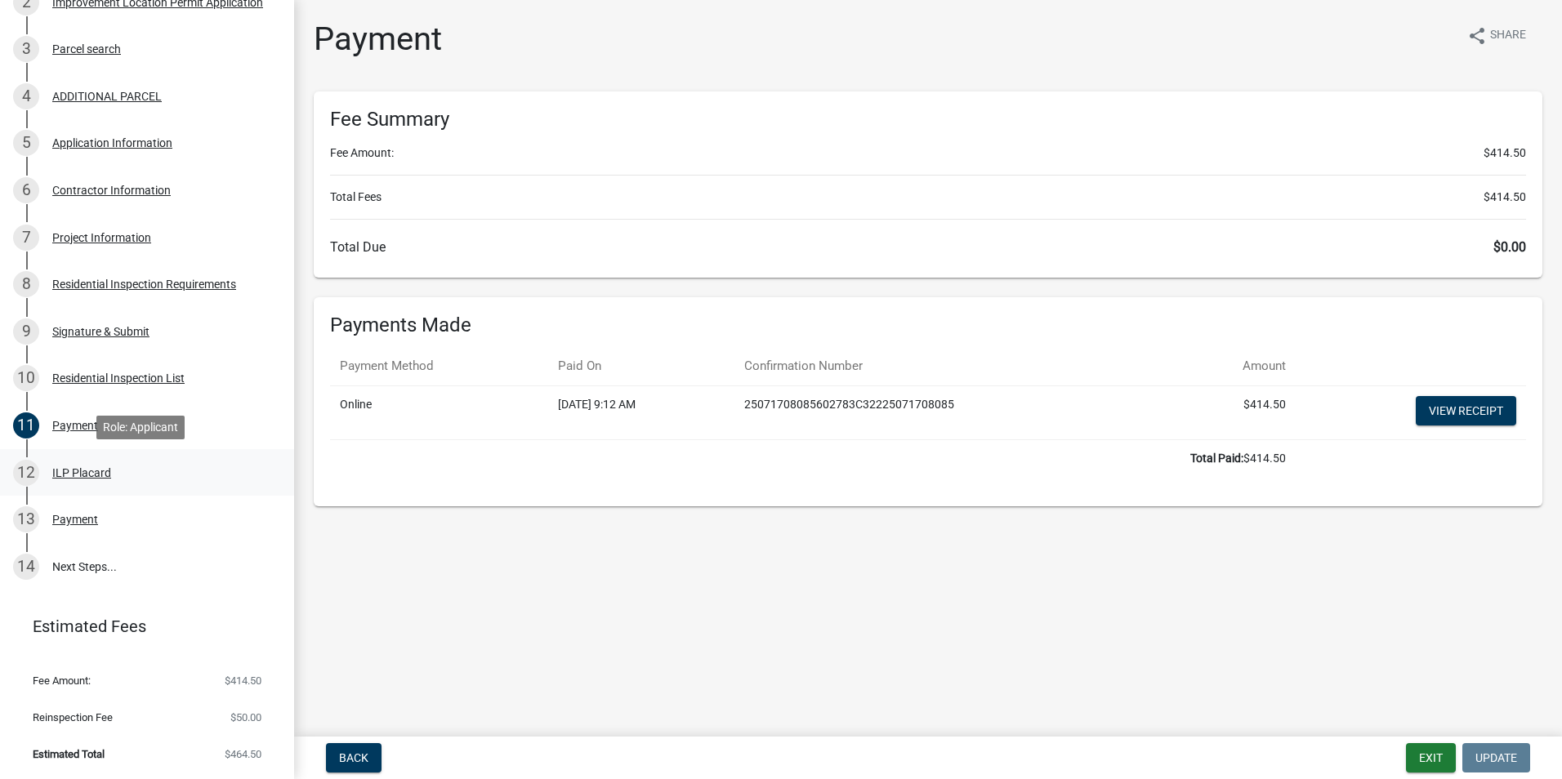
click at [91, 472] on div "ILP Placard" at bounding box center [81, 472] width 59 height 11
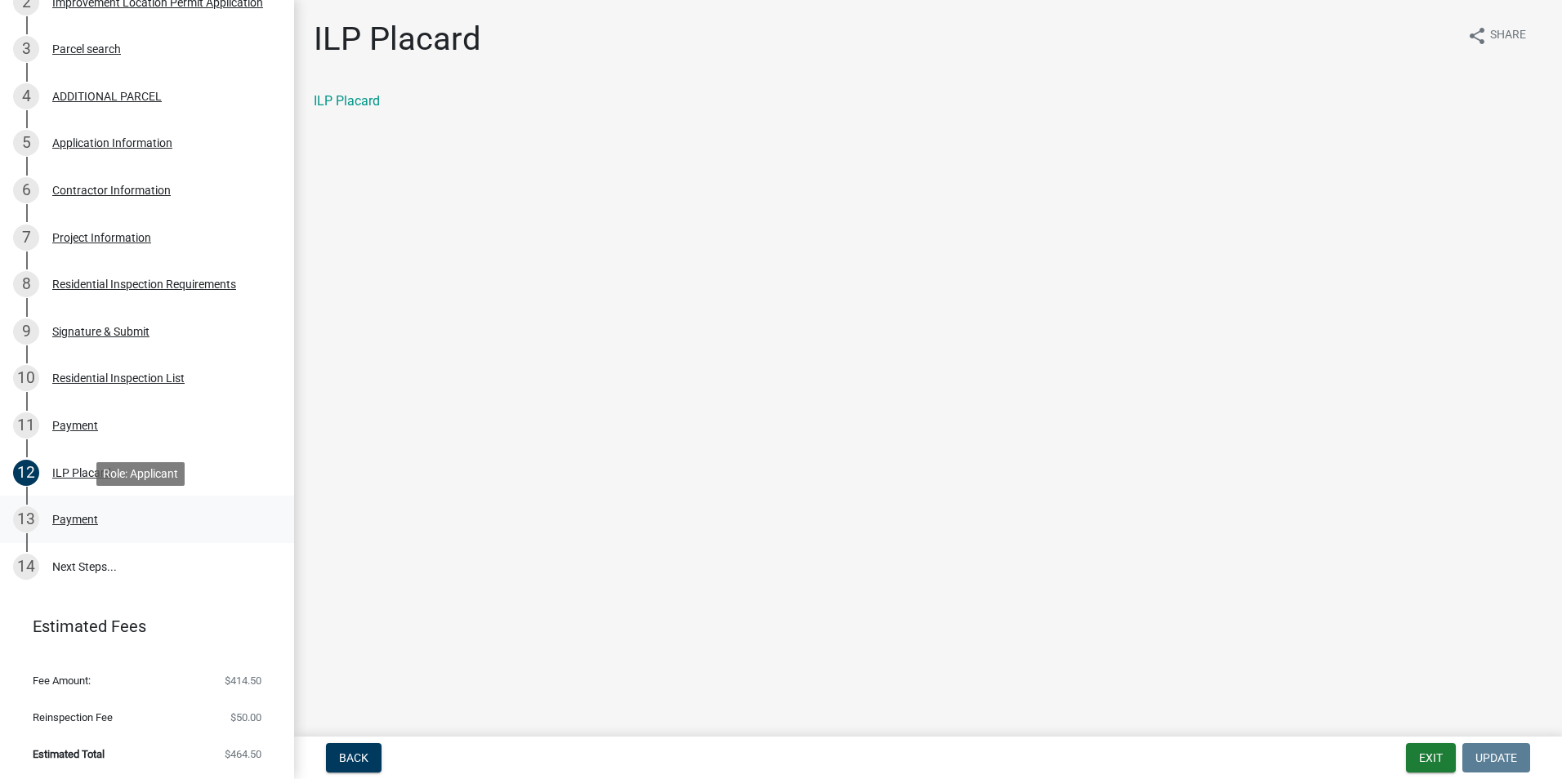
click at [92, 519] on div "Payment" at bounding box center [75, 519] width 46 height 11
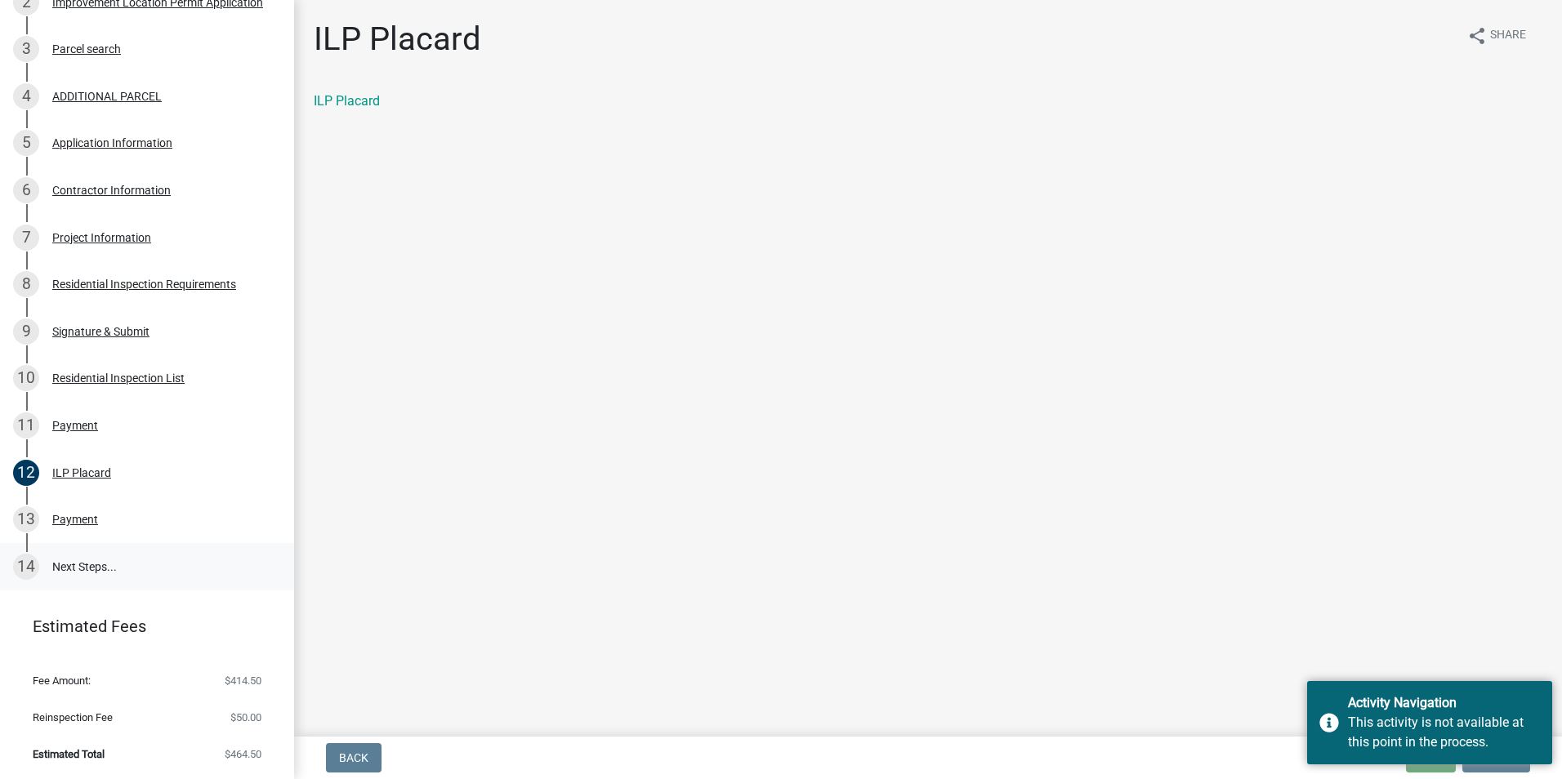
click at [94, 565] on link "14 Next Steps..." at bounding box center [147, 566] width 294 height 47
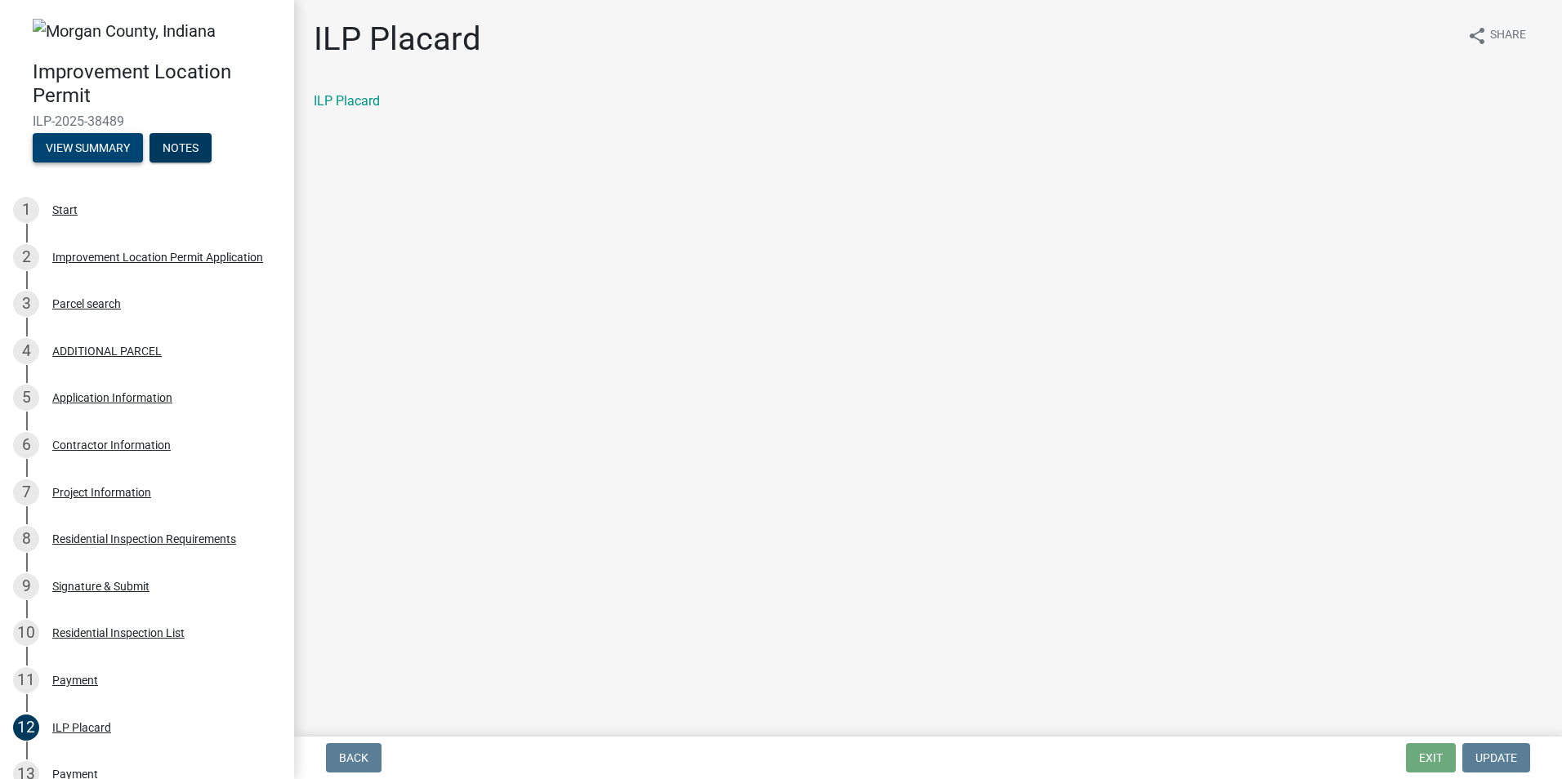
click at [92, 148] on button "View Summary" at bounding box center [88, 147] width 110 height 29
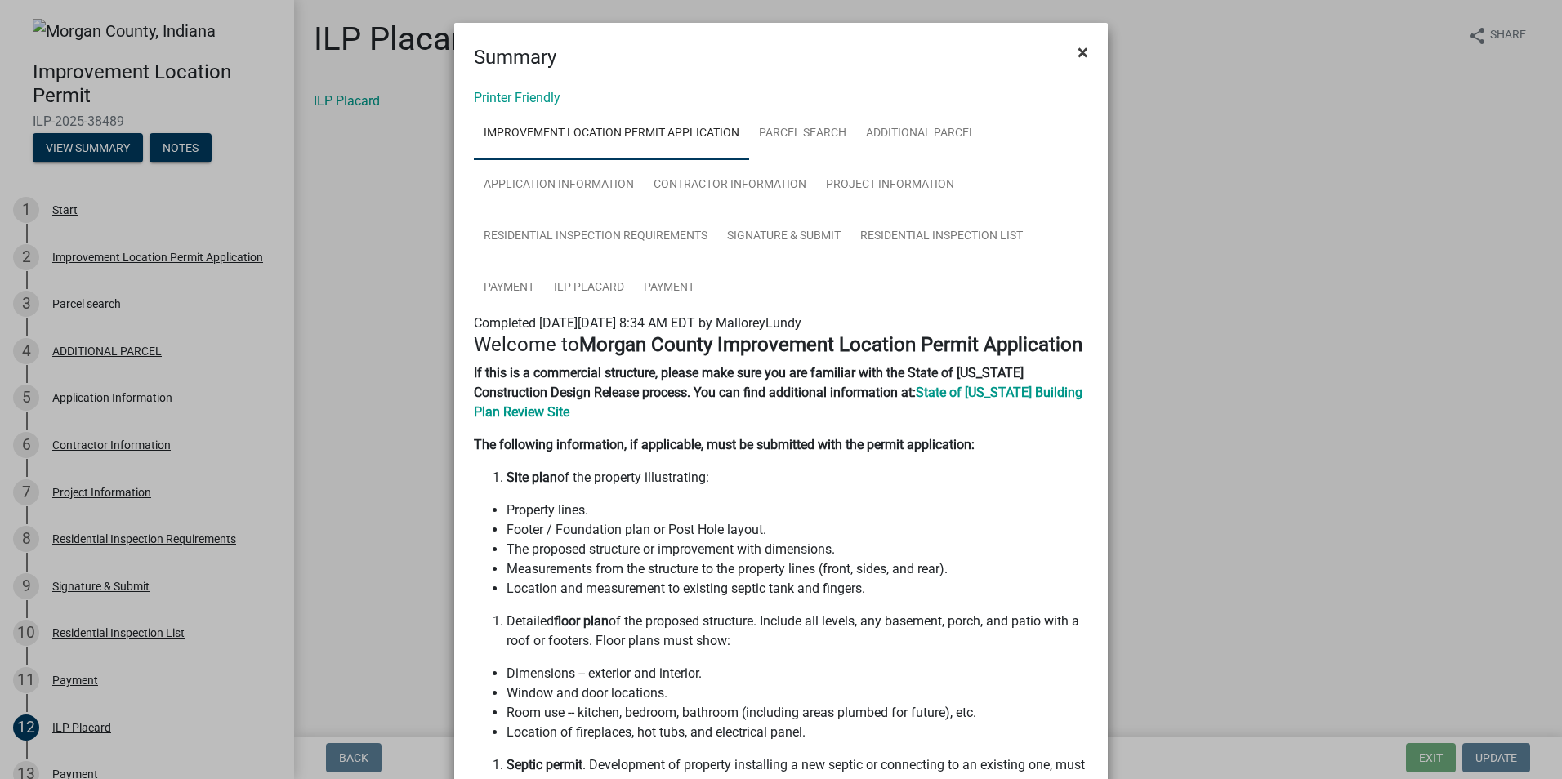
click at [1080, 53] on span "×" at bounding box center [1083, 52] width 11 height 23
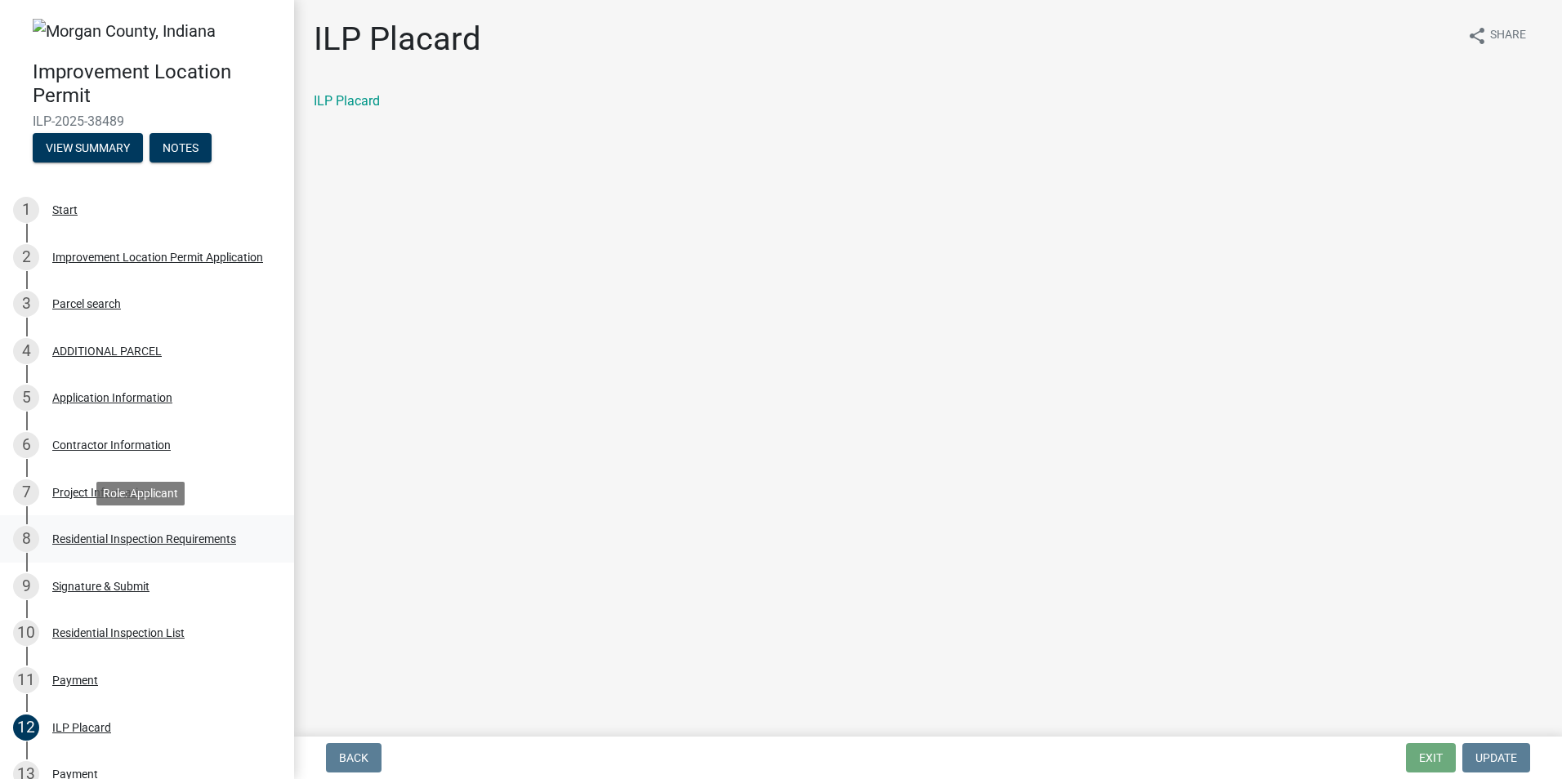
click at [87, 537] on div "Residential Inspection Requirements" at bounding box center [144, 539] width 184 height 11
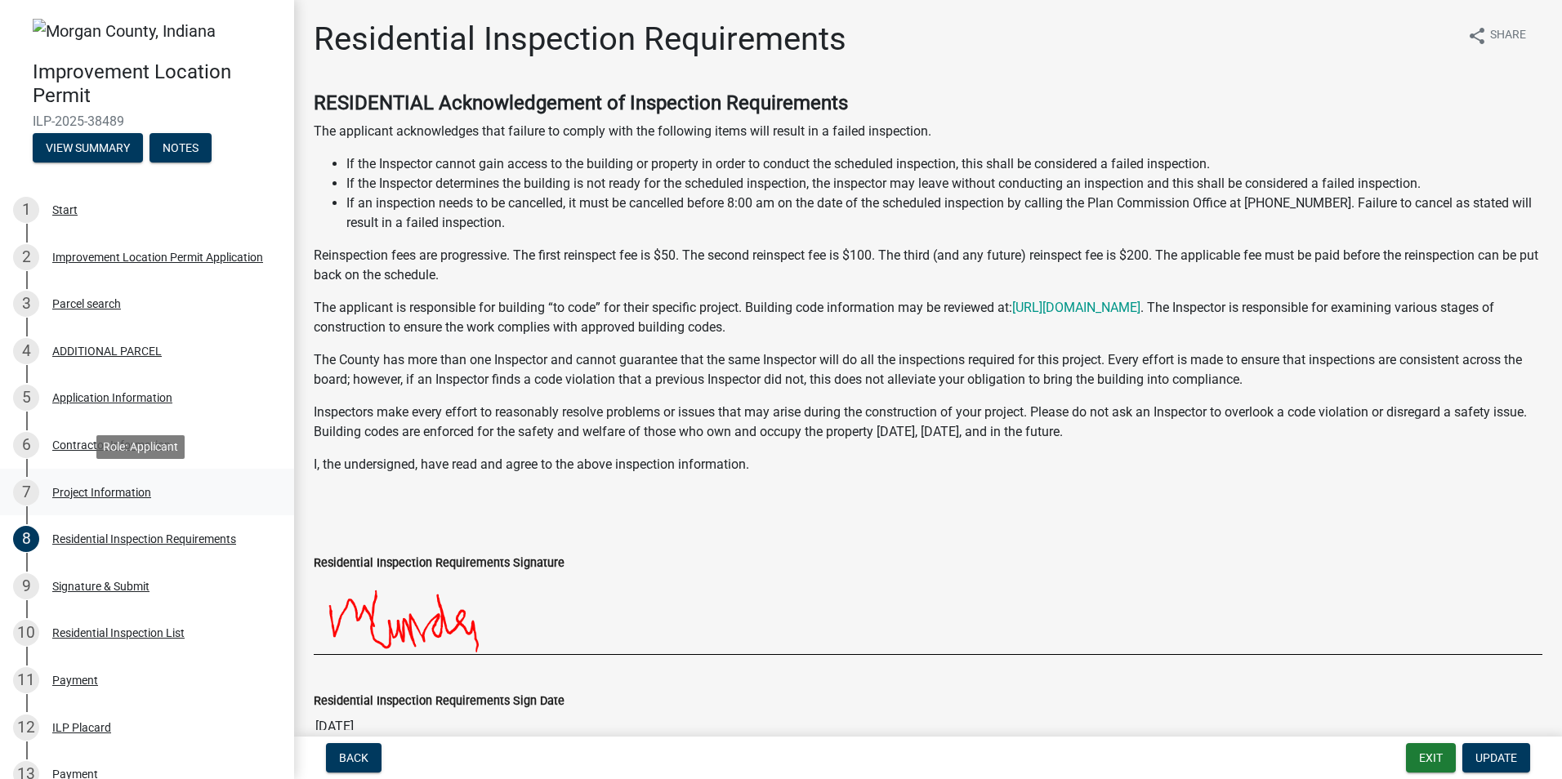
click at [118, 493] on div "Project Information" at bounding box center [101, 492] width 99 height 11
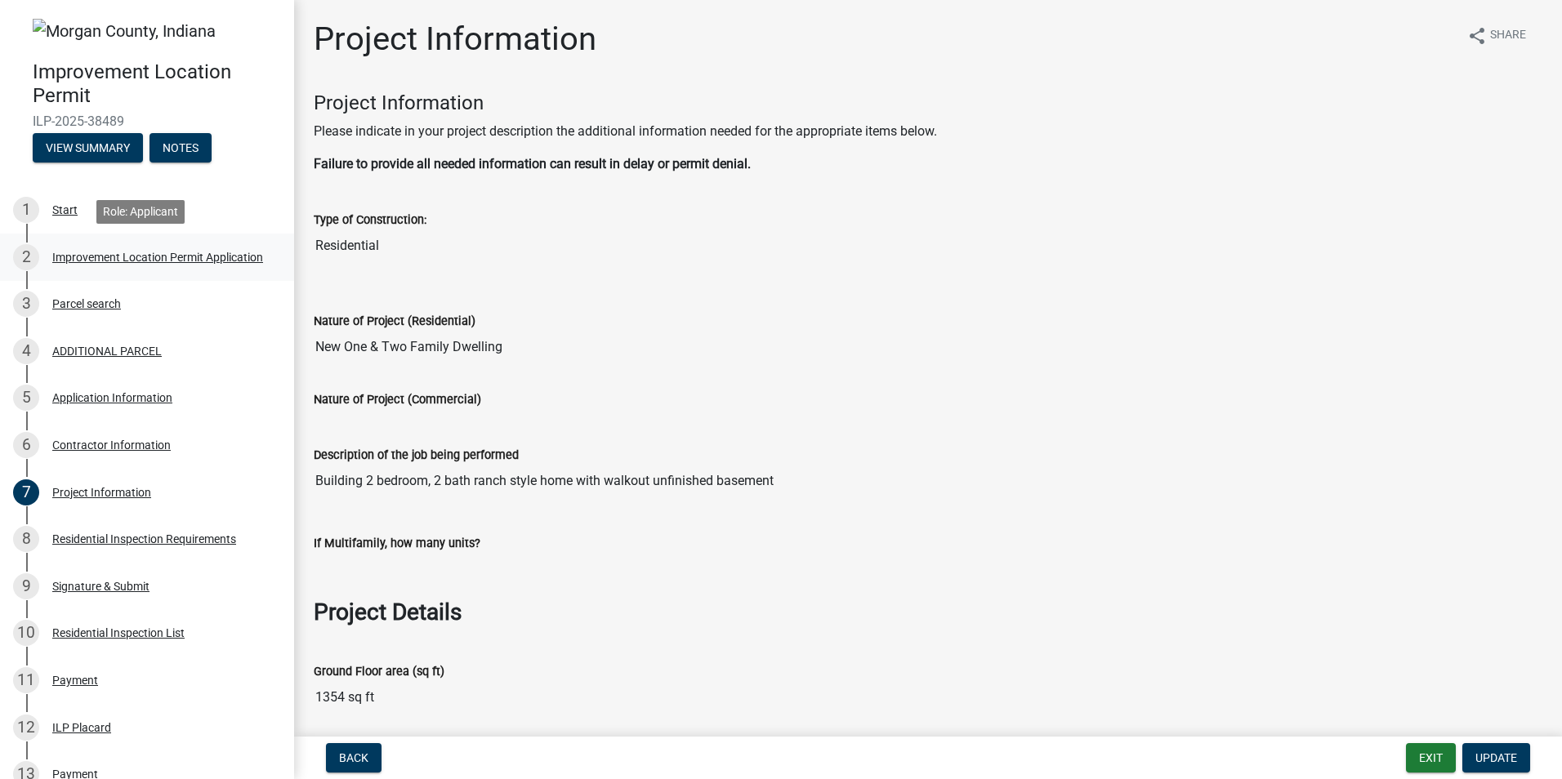
click at [199, 252] on div "Improvement Location Permit Application" at bounding box center [157, 257] width 211 height 11
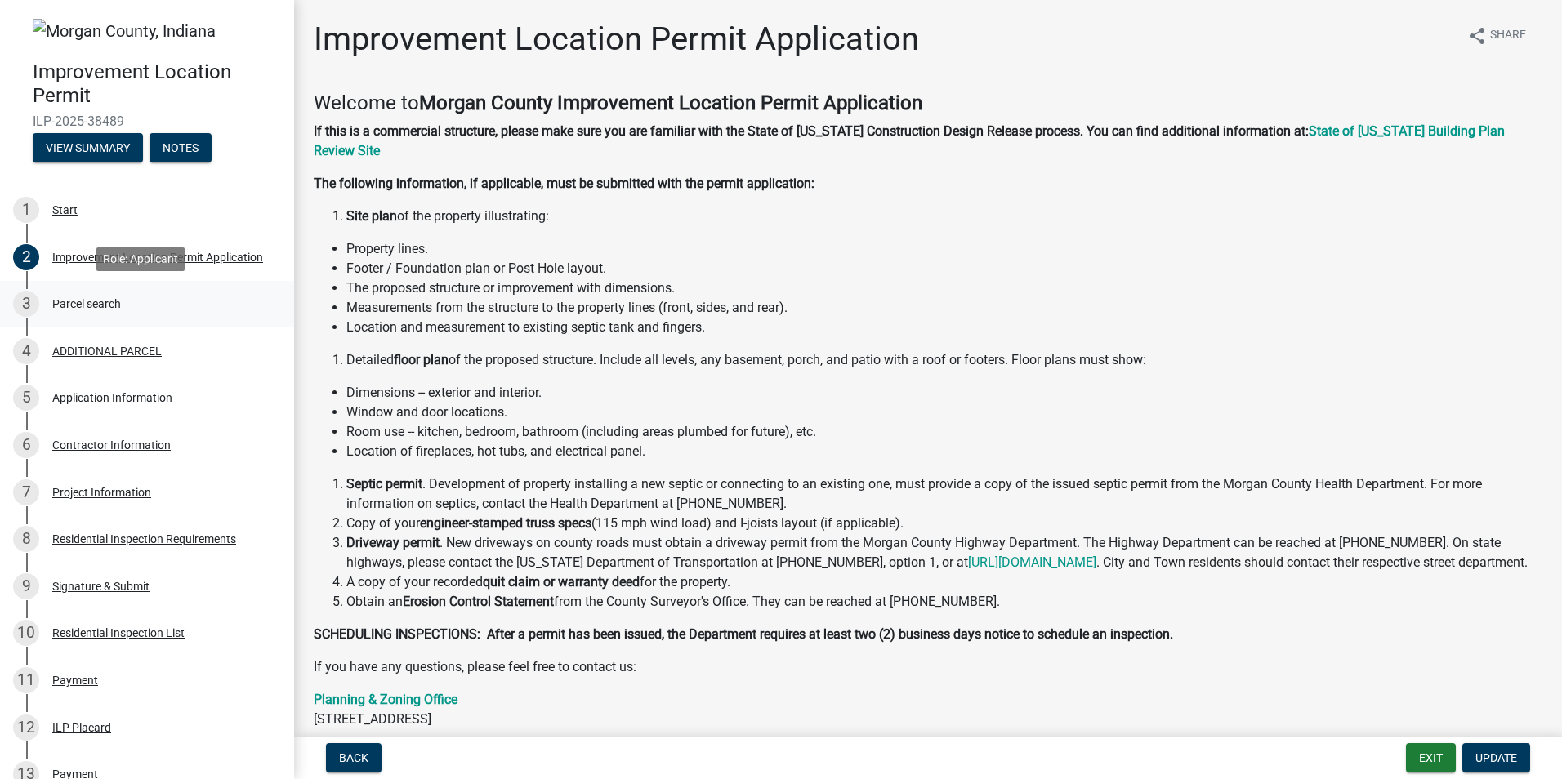
click at [89, 308] on div "Parcel search" at bounding box center [86, 303] width 69 height 11
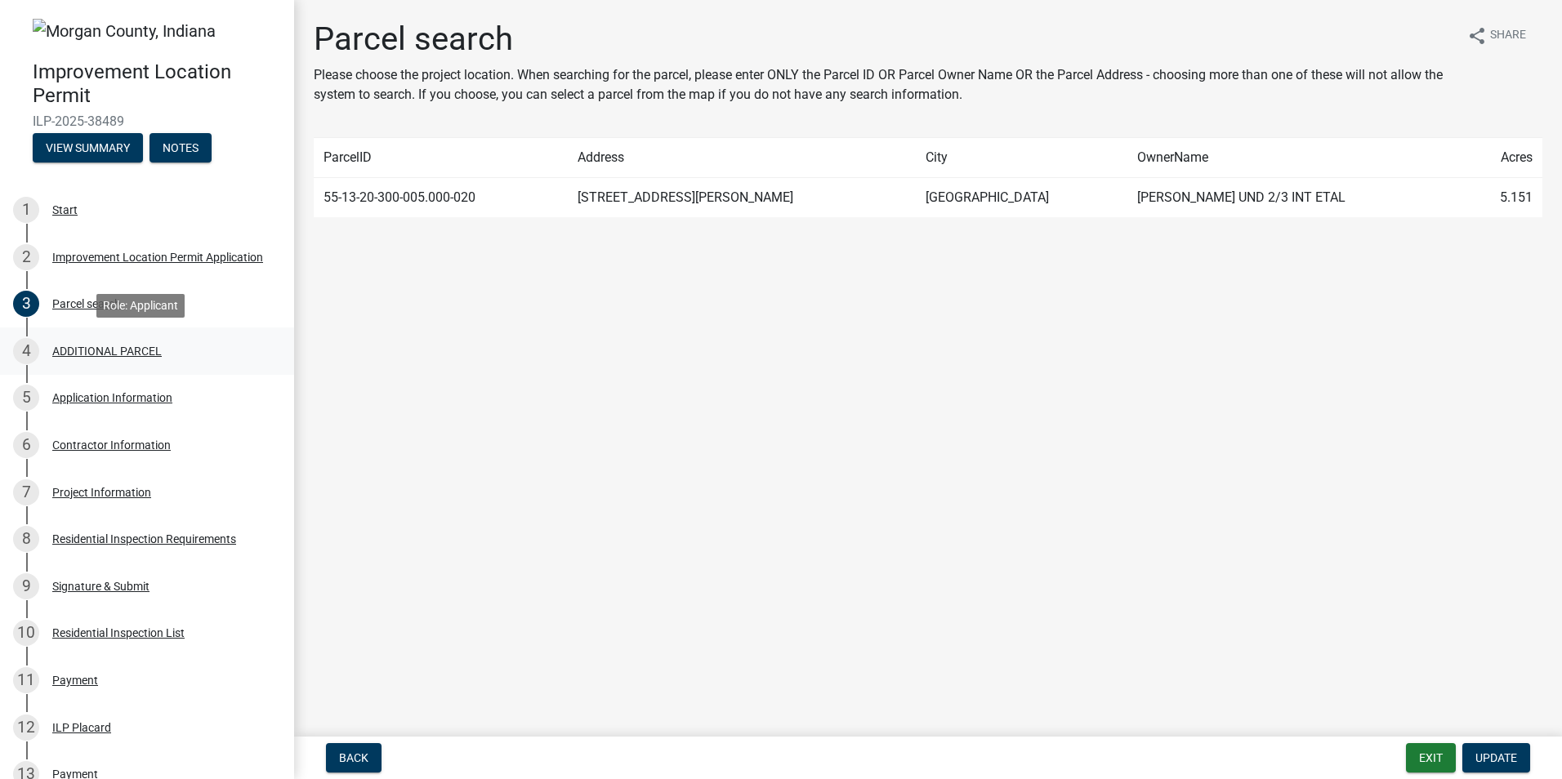
click at [122, 351] on div "ADDITIONAL PARCEL" at bounding box center [106, 351] width 109 height 11
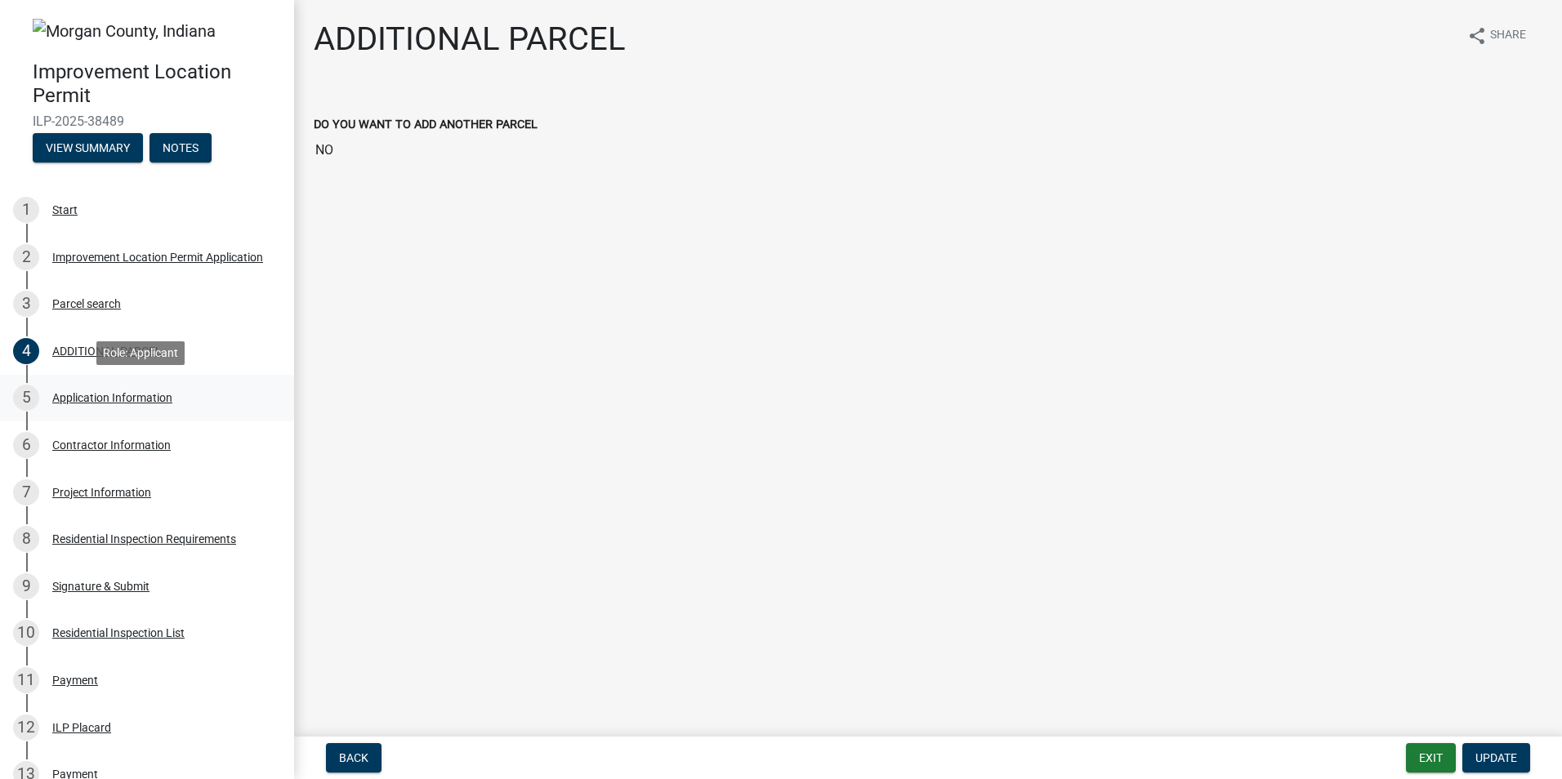
click at [123, 395] on div "Application Information" at bounding box center [112, 397] width 120 height 11
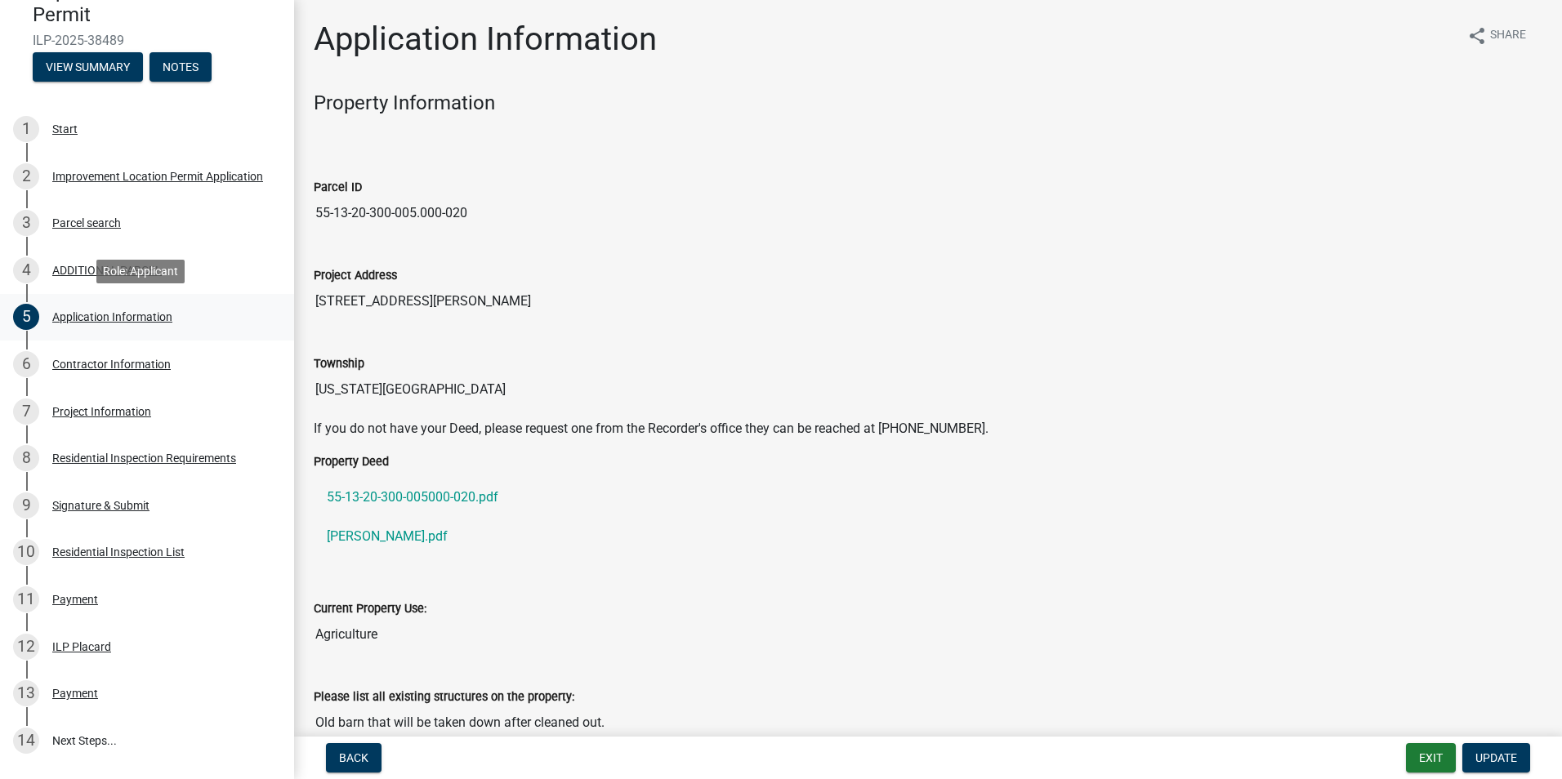
scroll to position [82, 0]
click at [110, 364] on div "Contractor Information" at bounding box center [111, 363] width 118 height 11
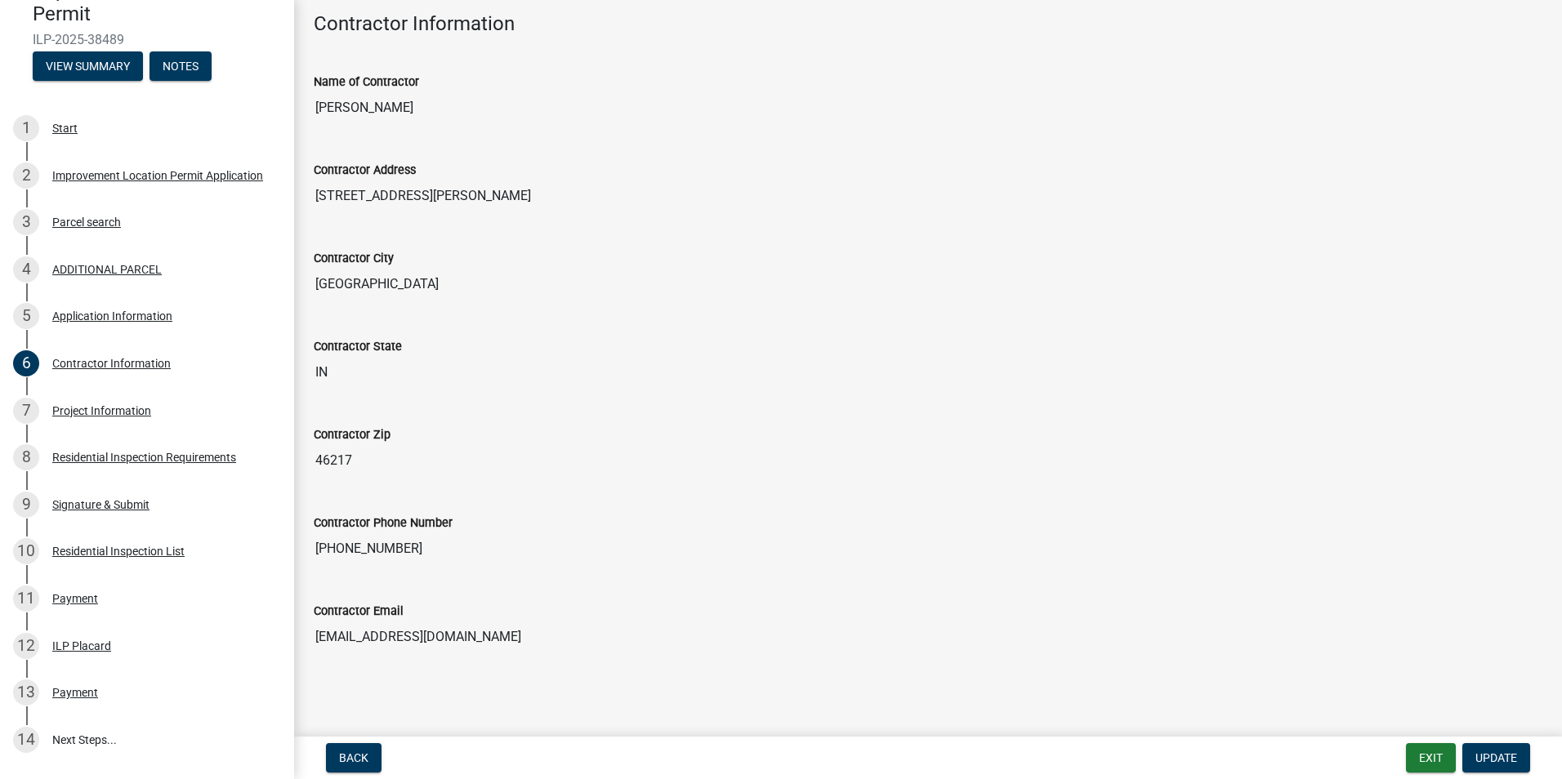
scroll to position [0, 0]
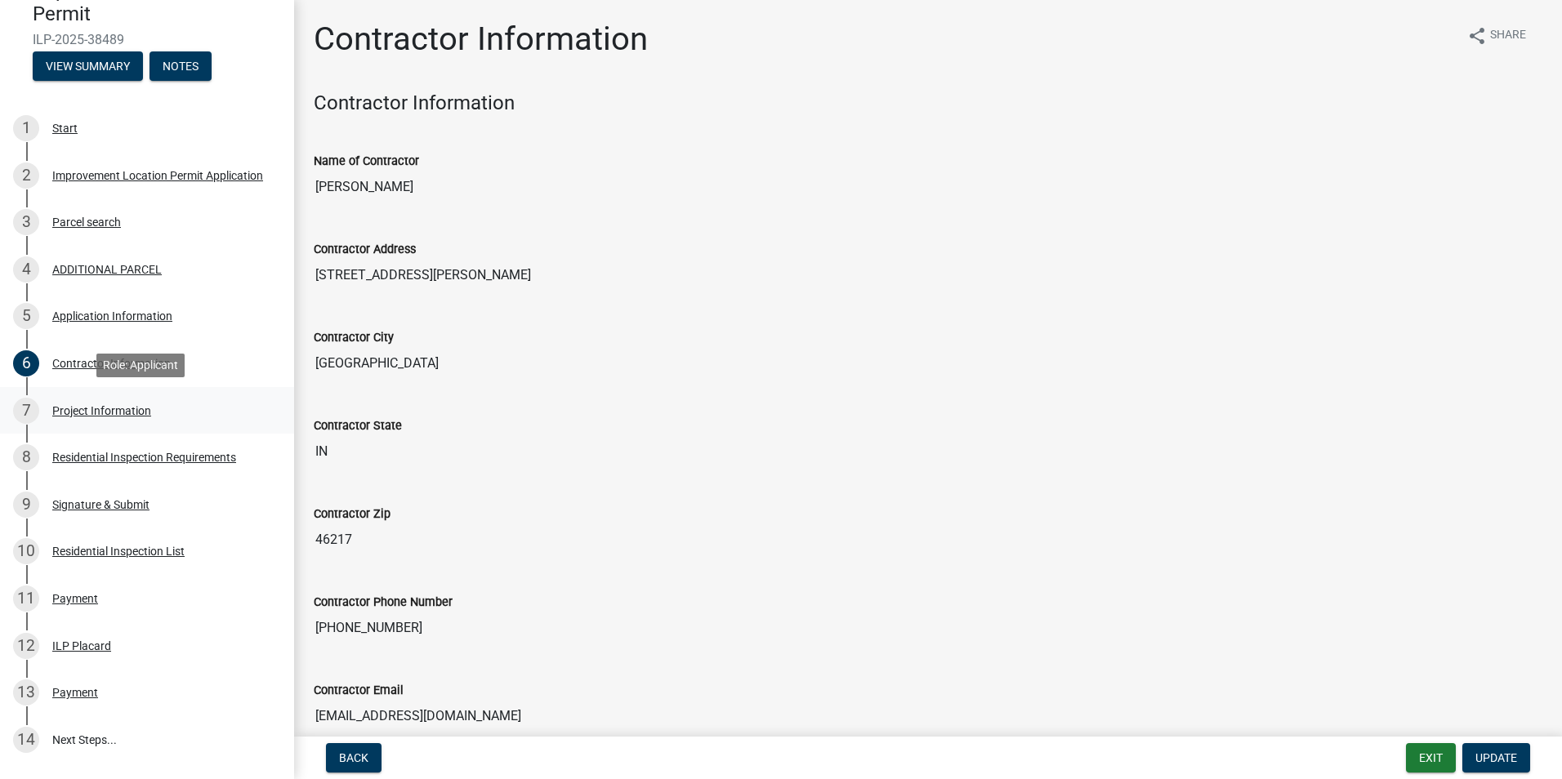
click at [109, 408] on div "Project Information" at bounding box center [101, 410] width 99 height 11
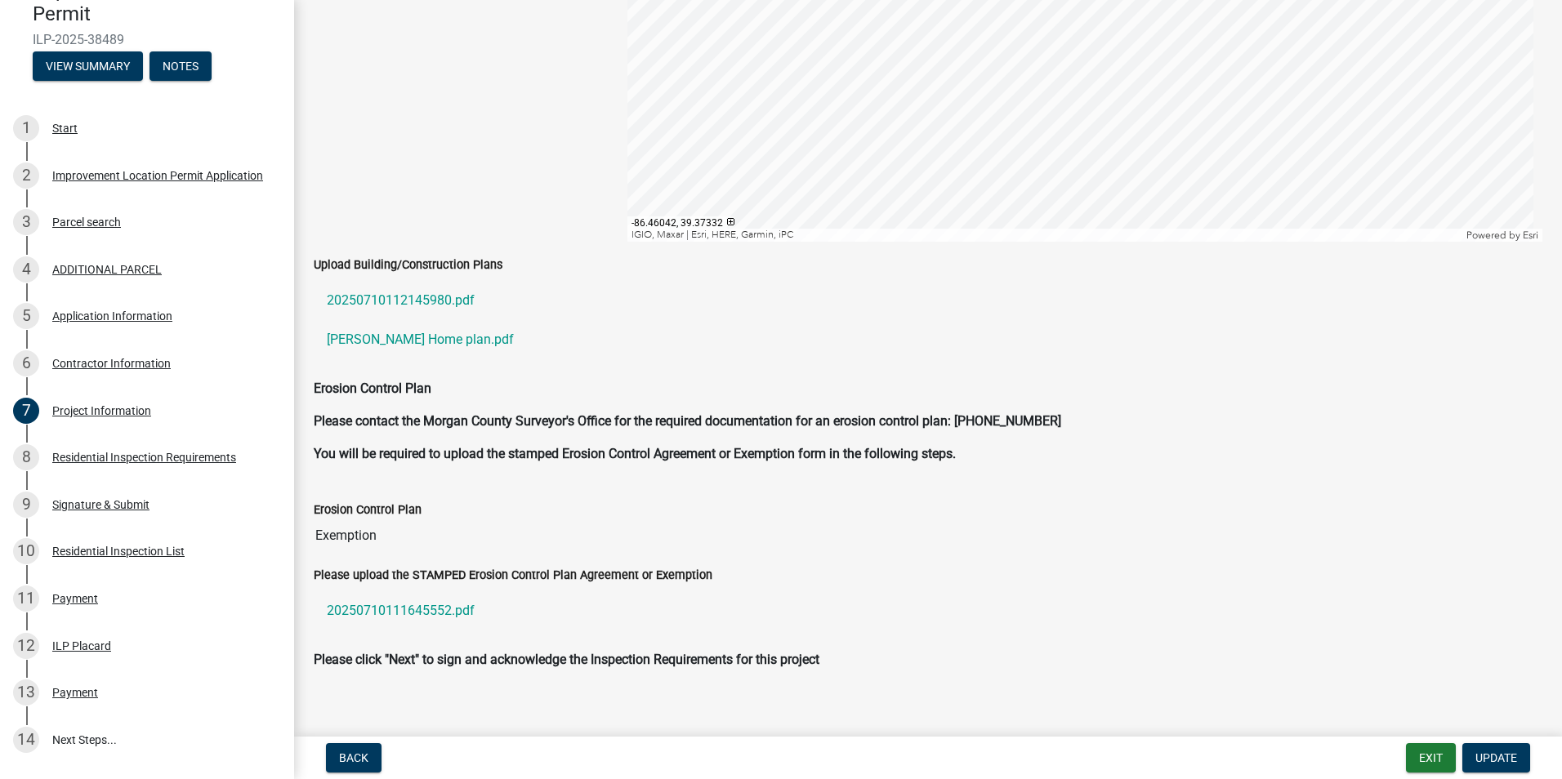
scroll to position [3559, 0]
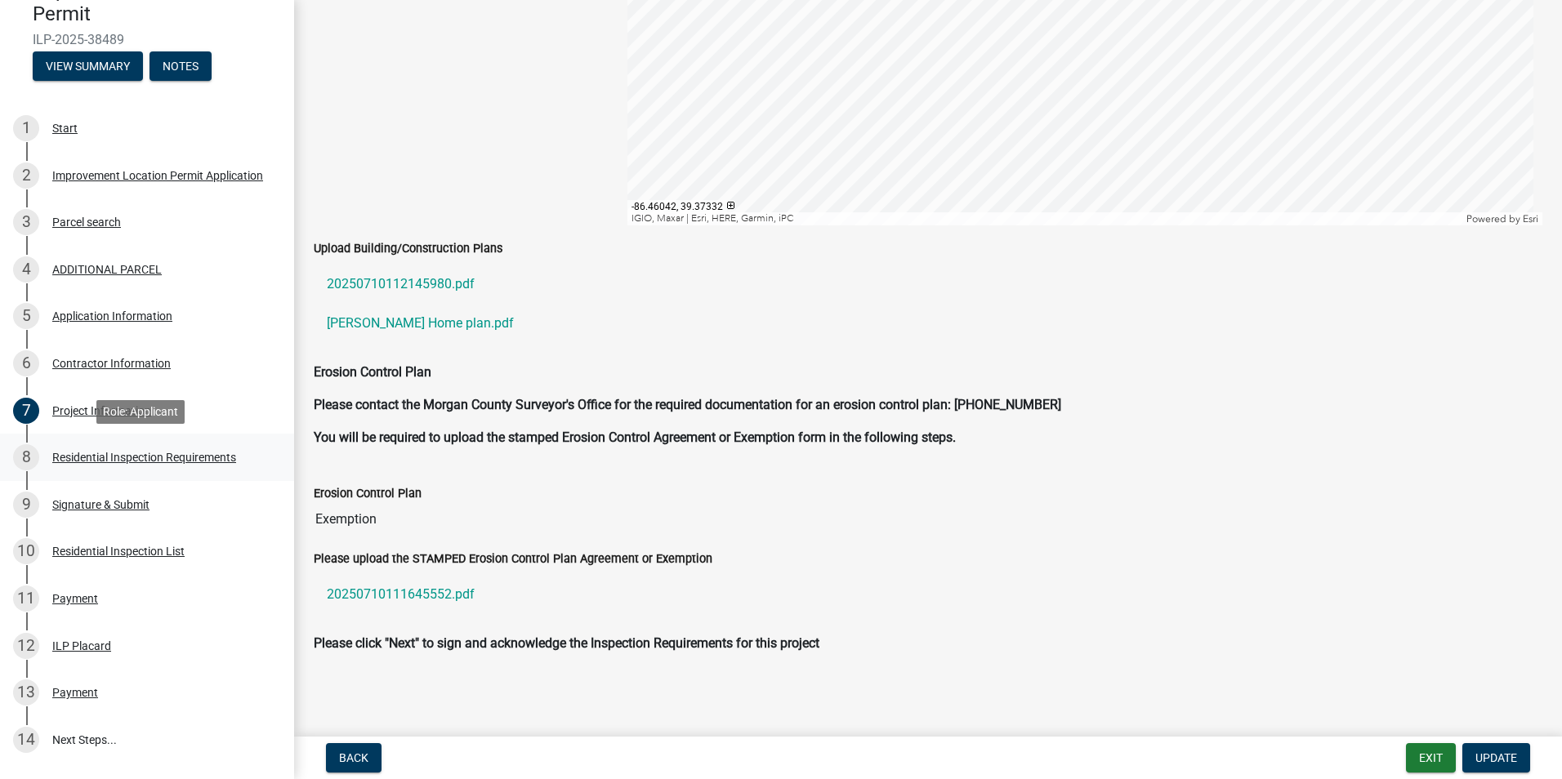
click at [112, 461] on div "Residential Inspection Requirements" at bounding box center [144, 457] width 184 height 11
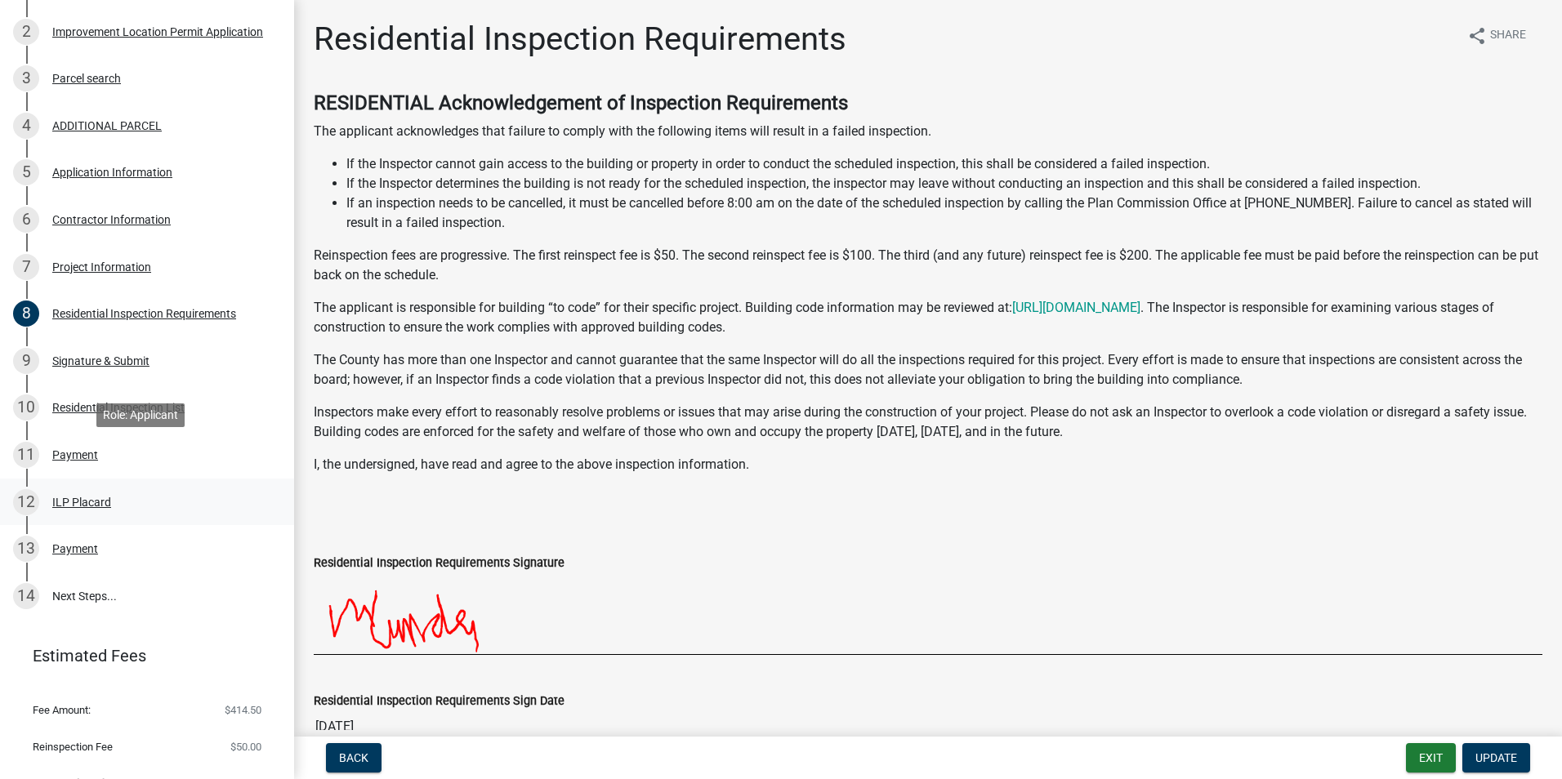
scroll to position [255, 0]
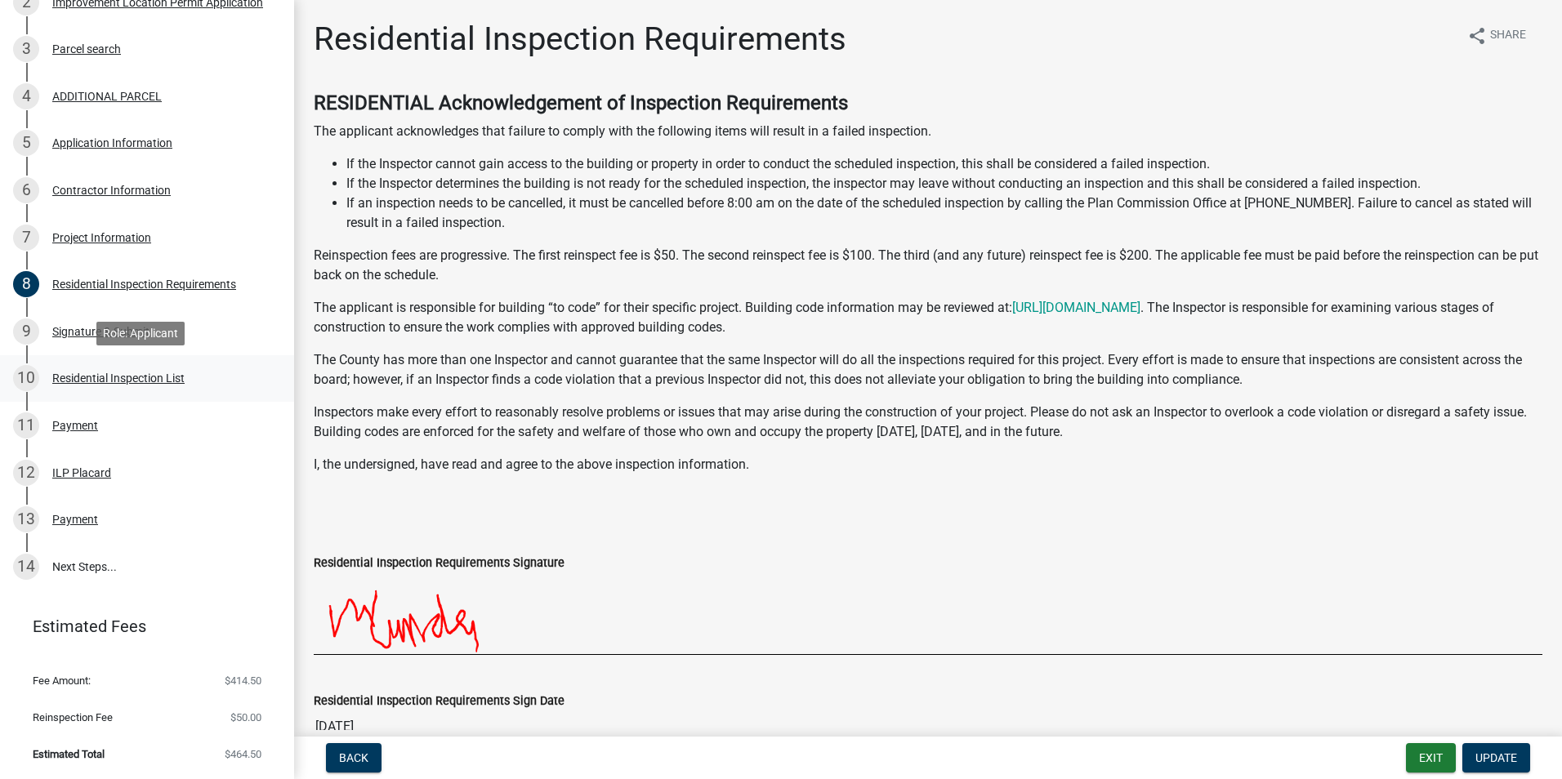
click at [135, 382] on div "Residential Inspection List" at bounding box center [118, 378] width 132 height 11
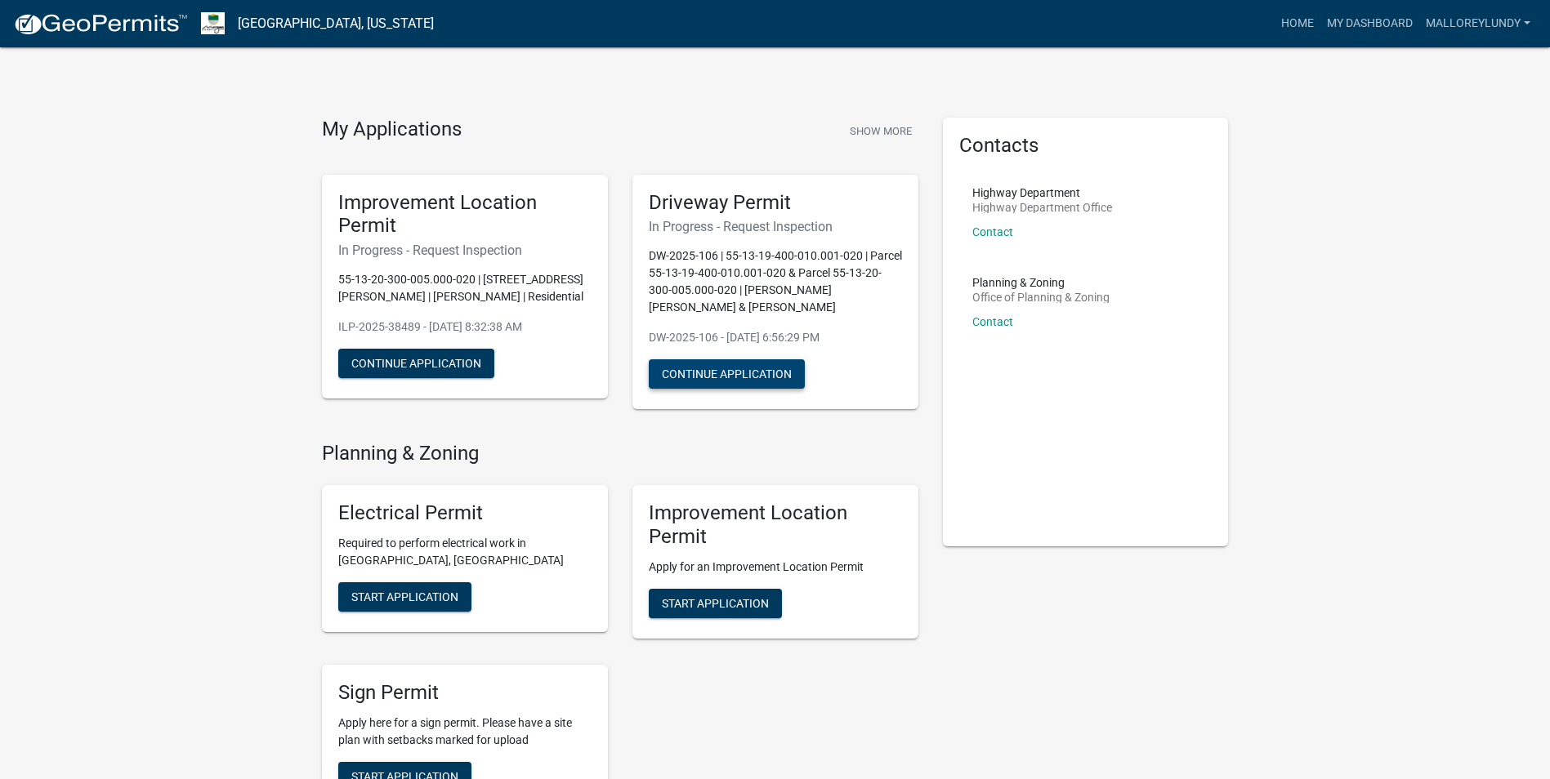
click at [709, 376] on button "Continue Application" at bounding box center [727, 374] width 156 height 29
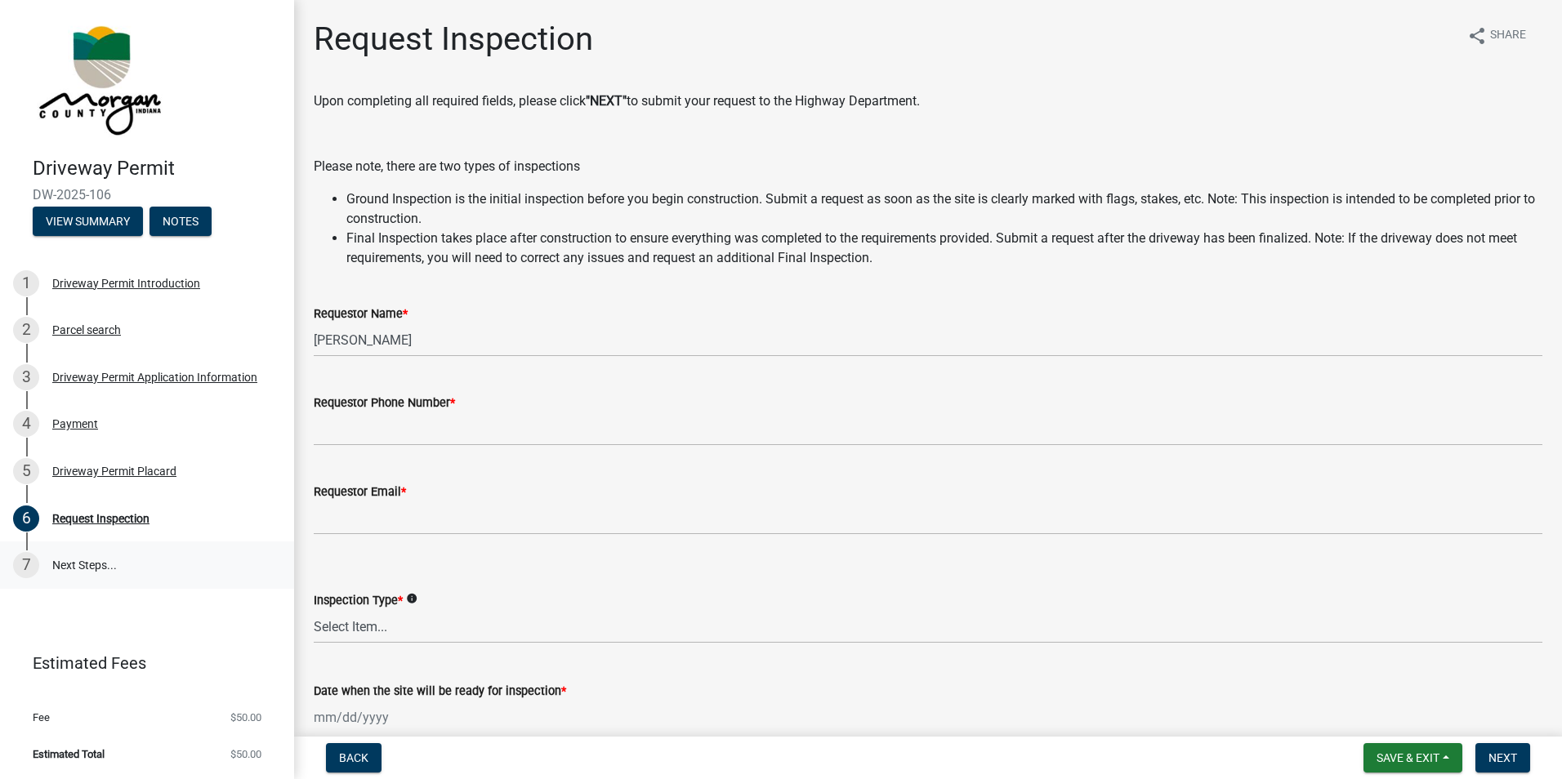
click at [109, 569] on link "7 Next Steps..." at bounding box center [147, 565] width 294 height 47
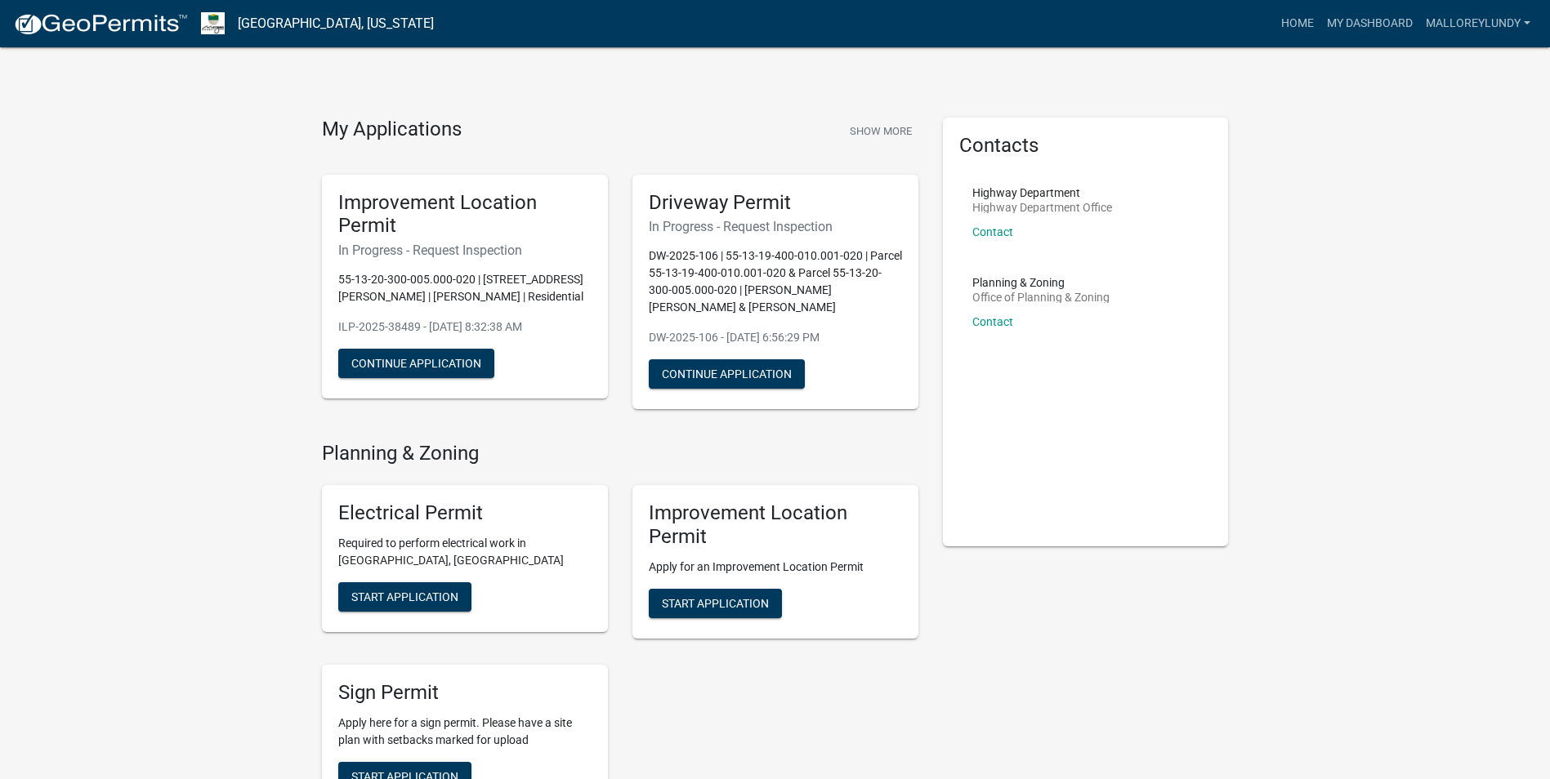
click at [382, 208] on h5 "Improvement Location Permit" at bounding box center [464, 214] width 253 height 47
click at [448, 361] on button "Continue Application" at bounding box center [416, 363] width 156 height 29
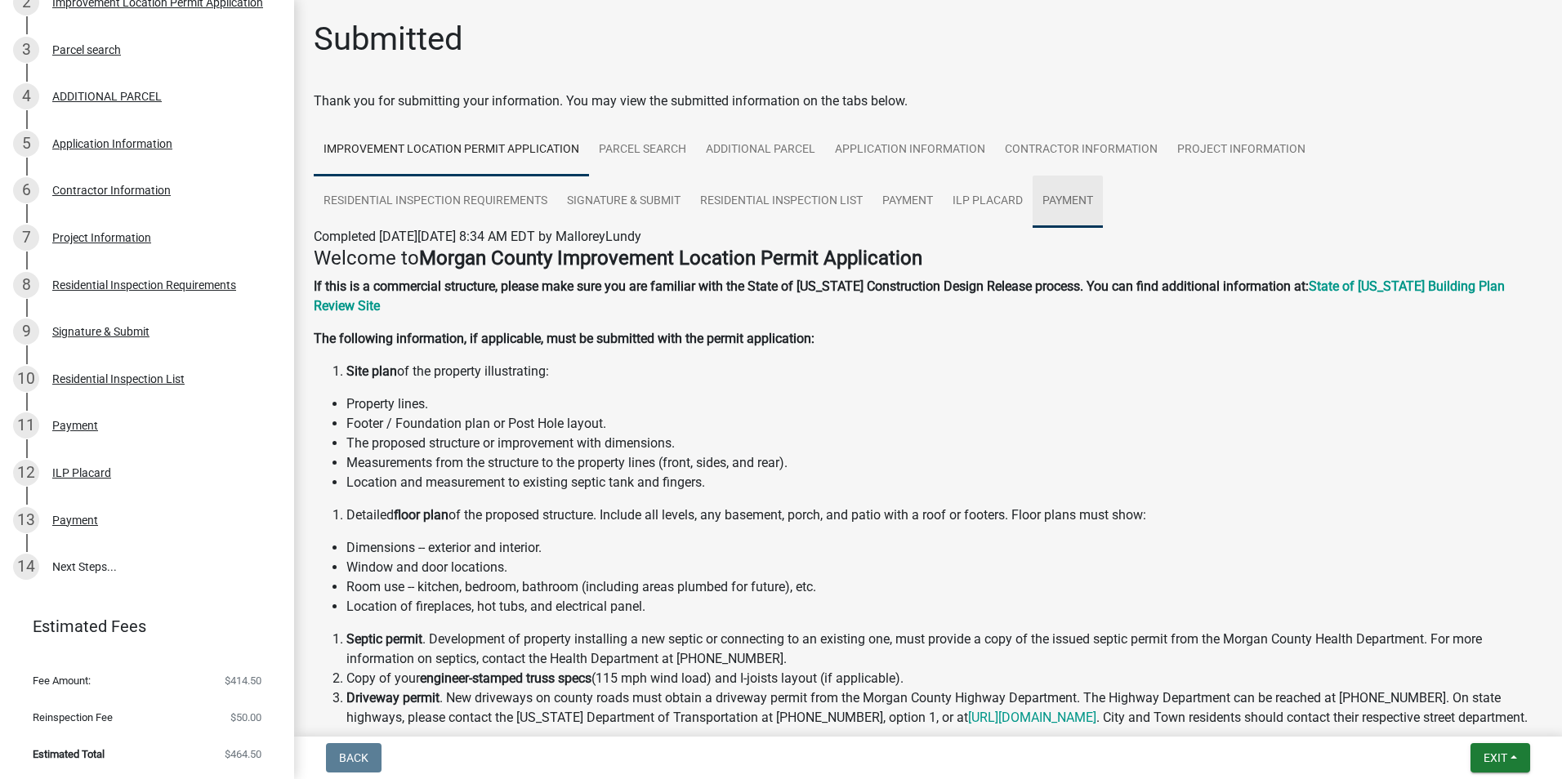
click at [1076, 199] on link "Payment" at bounding box center [1068, 202] width 70 height 52
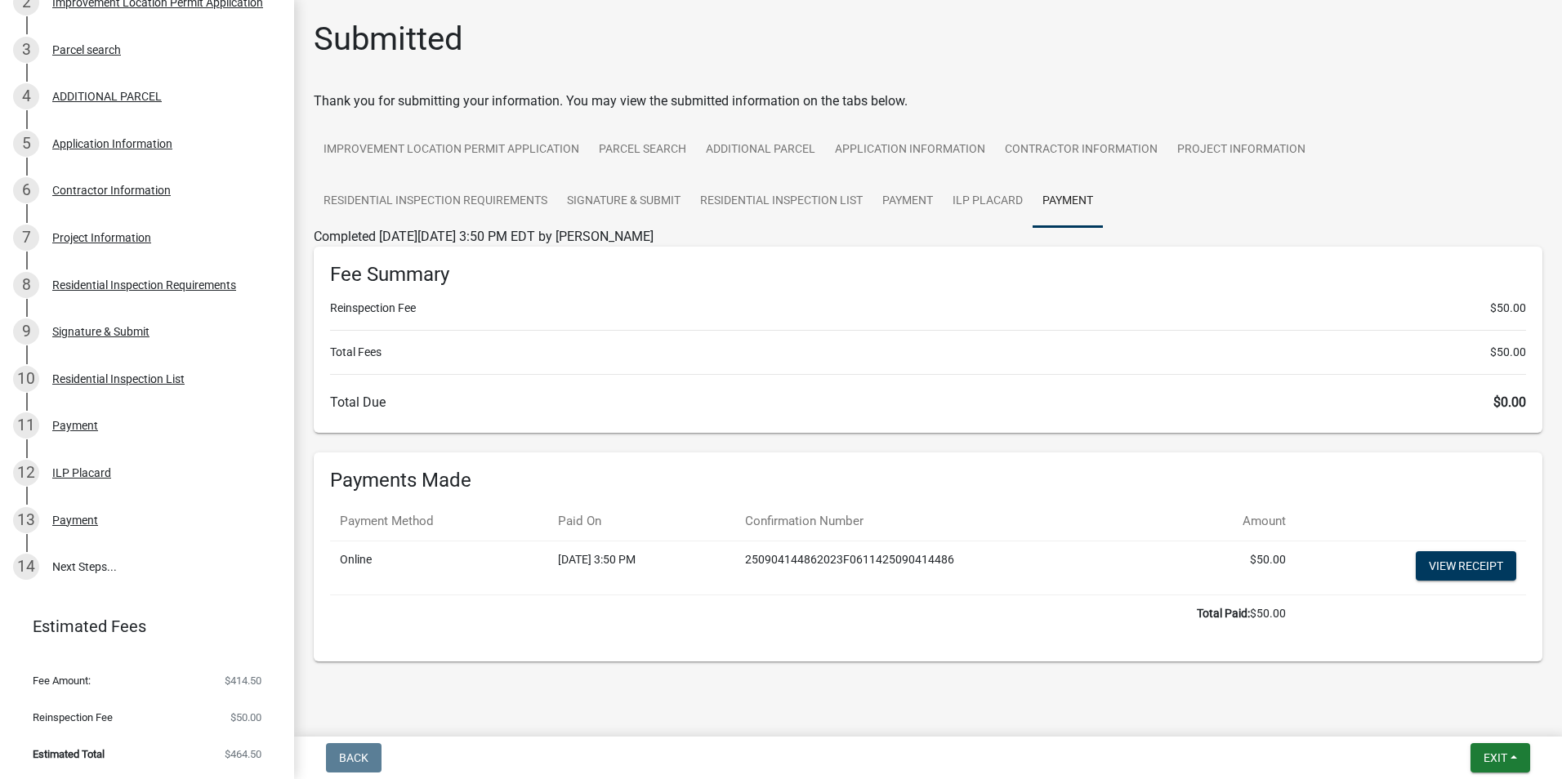
scroll to position [15, 0]
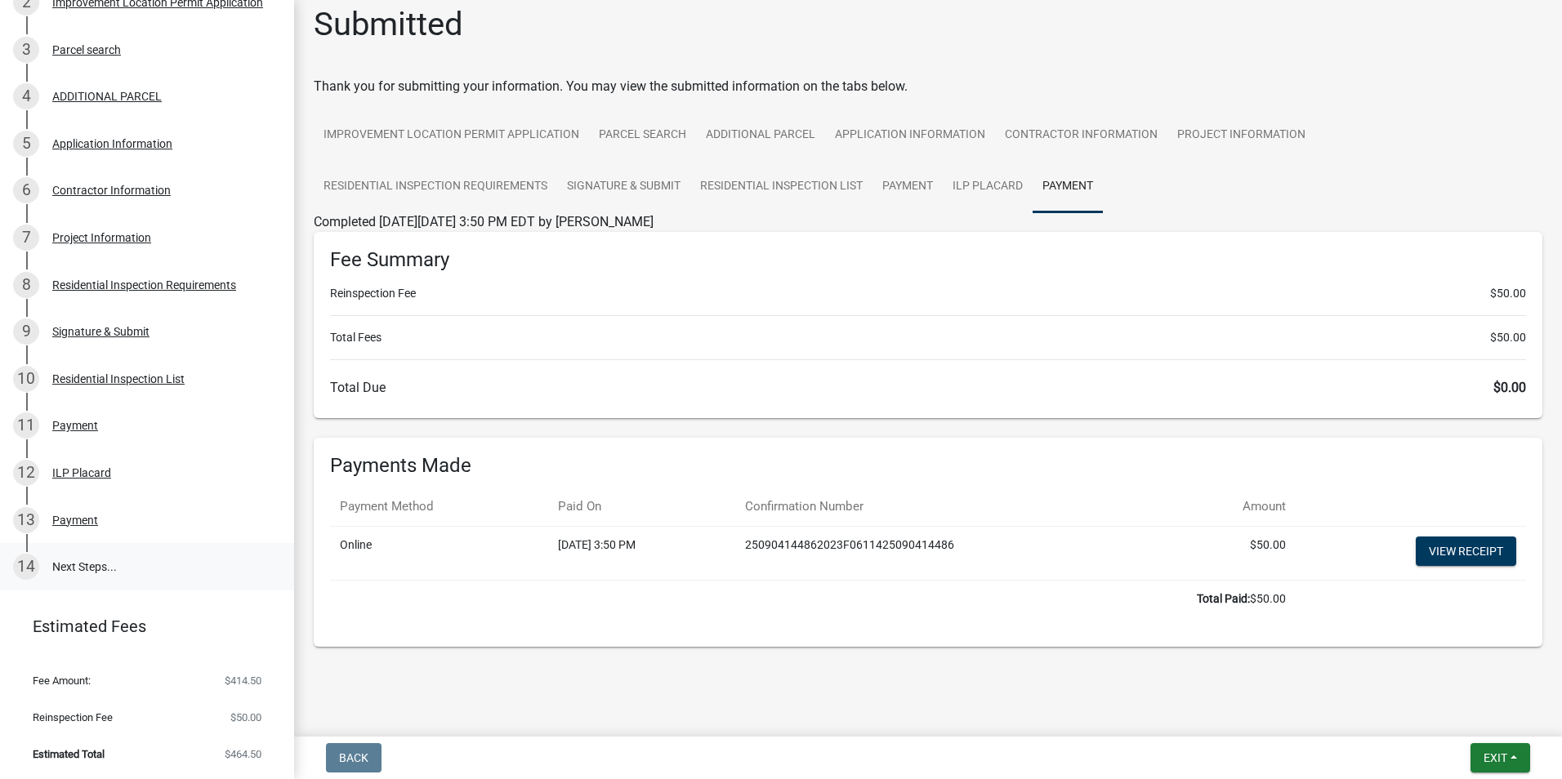
click at [141, 563] on link "14 Next Steps..." at bounding box center [147, 566] width 294 height 47
click at [989, 181] on link "ILP Placard" at bounding box center [988, 187] width 90 height 52
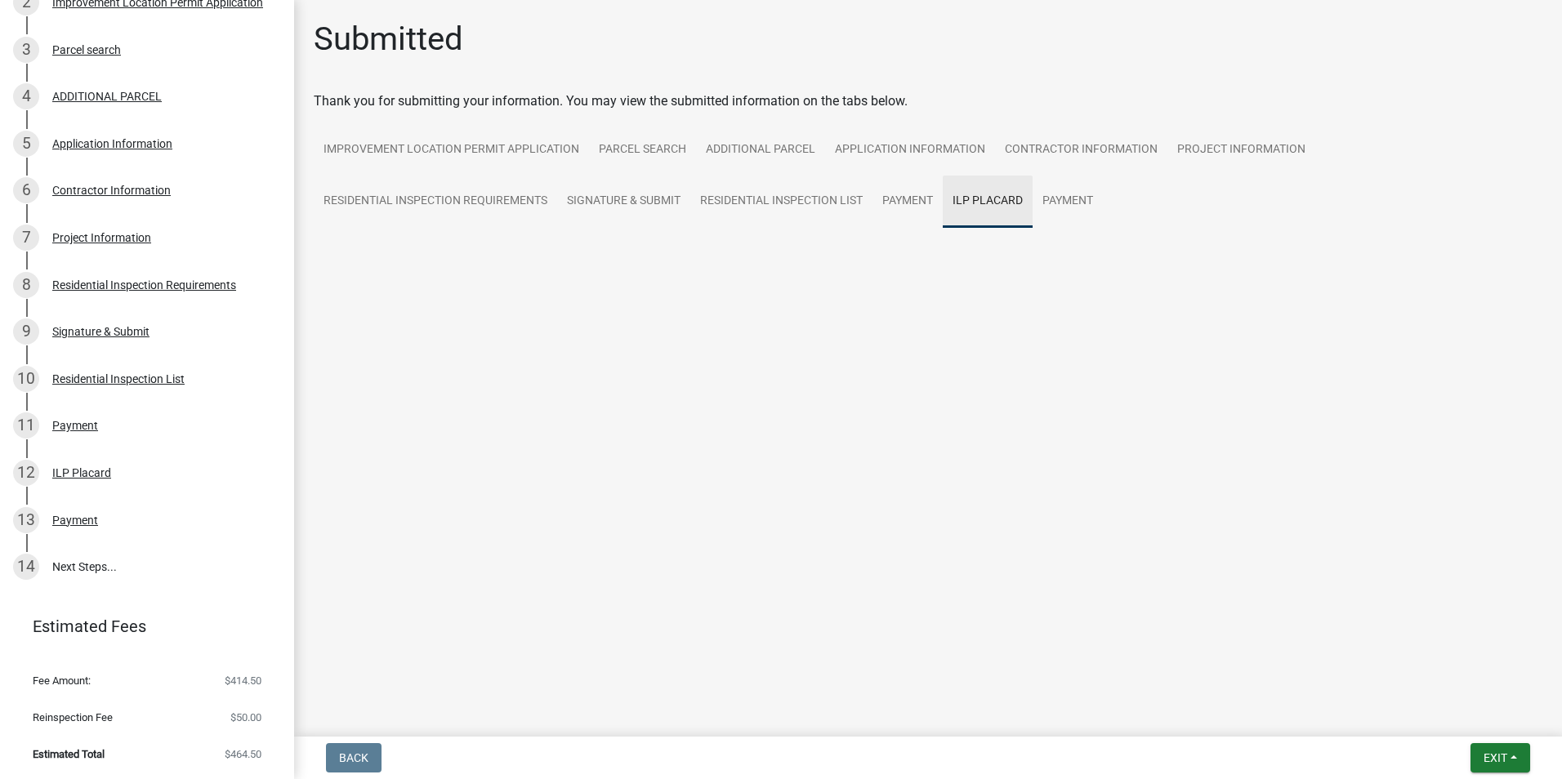
scroll to position [0, 0]
